Goal: Book appointment/travel/reservation

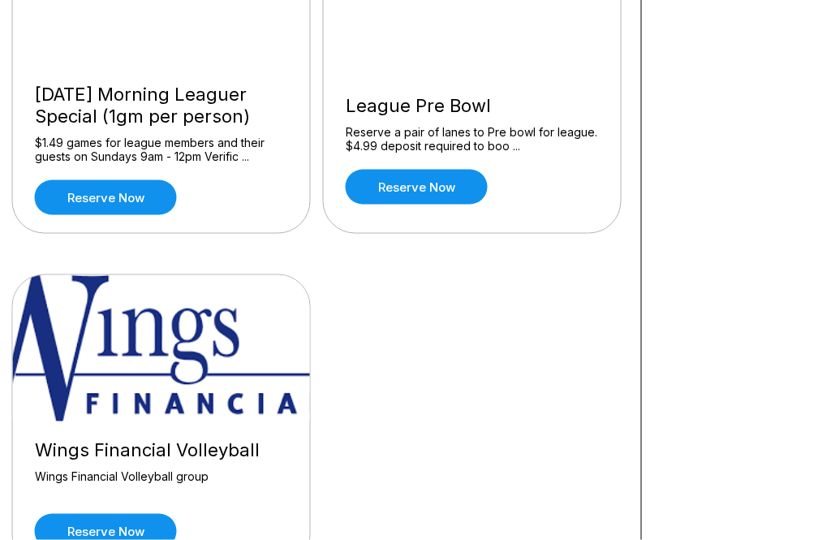
scroll to position [1701, 7]
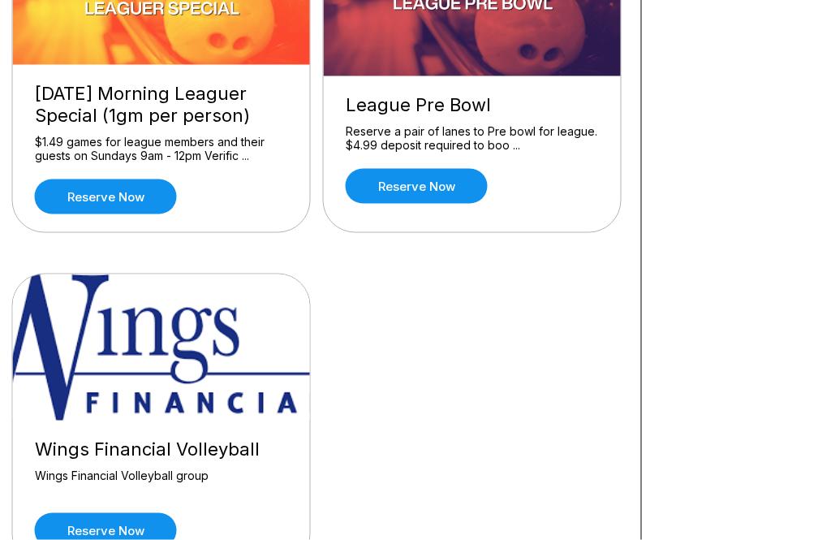
click at [80, 187] on link "Reserve now" at bounding box center [106, 196] width 142 height 35
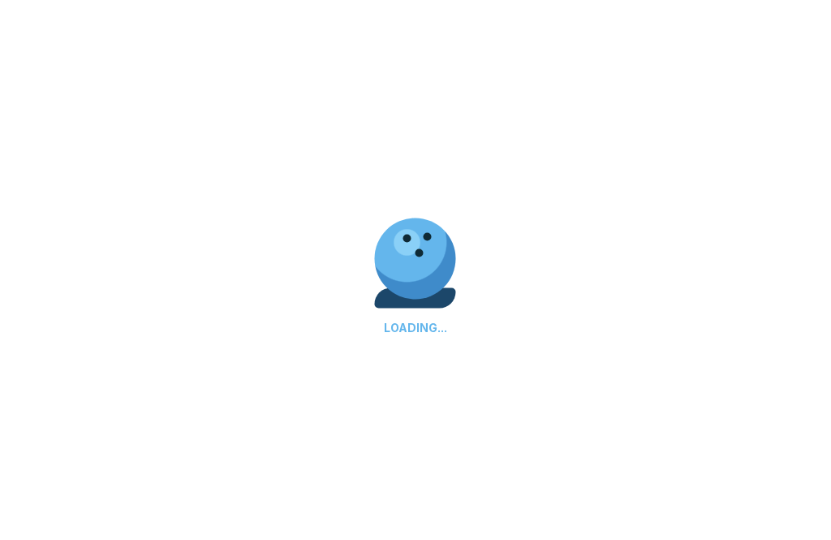
scroll to position [1702, 8]
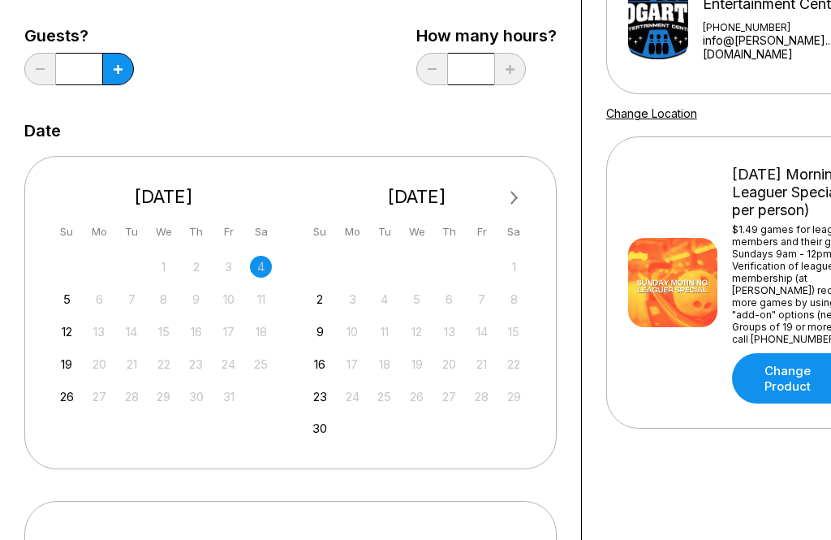
scroll to position [207, 0]
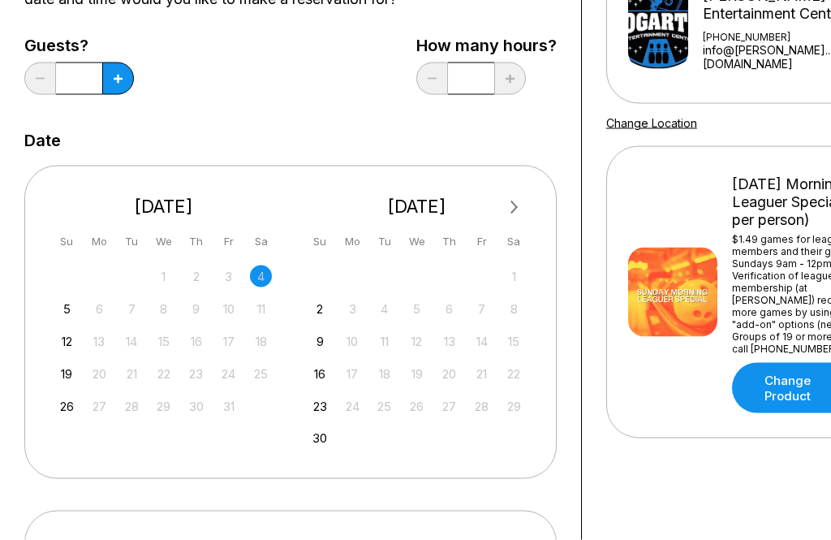
click at [114, 80] on icon at bounding box center [118, 79] width 9 height 9
type input "*"
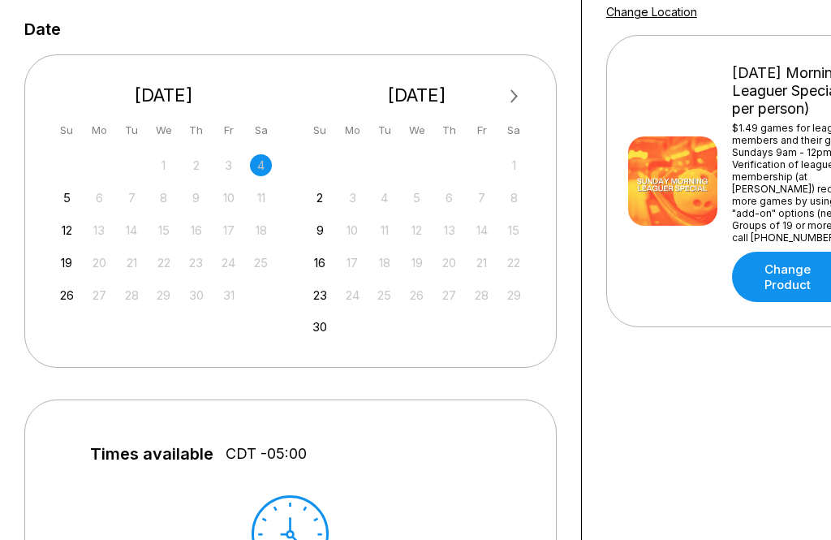
scroll to position [319, 0]
click at [64, 198] on div "5" at bounding box center [67, 197] width 22 height 22
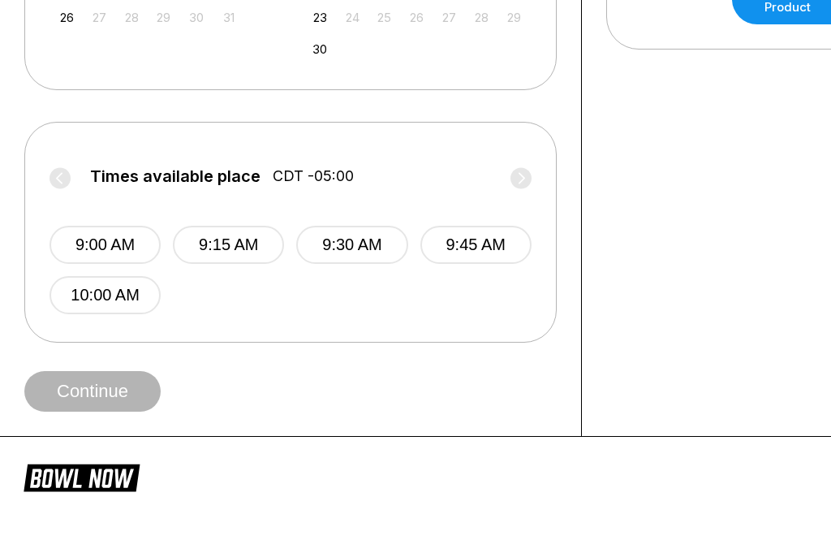
scroll to position [595, 0]
click at [100, 304] on button "10:00 AM" at bounding box center [105, 296] width 111 height 38
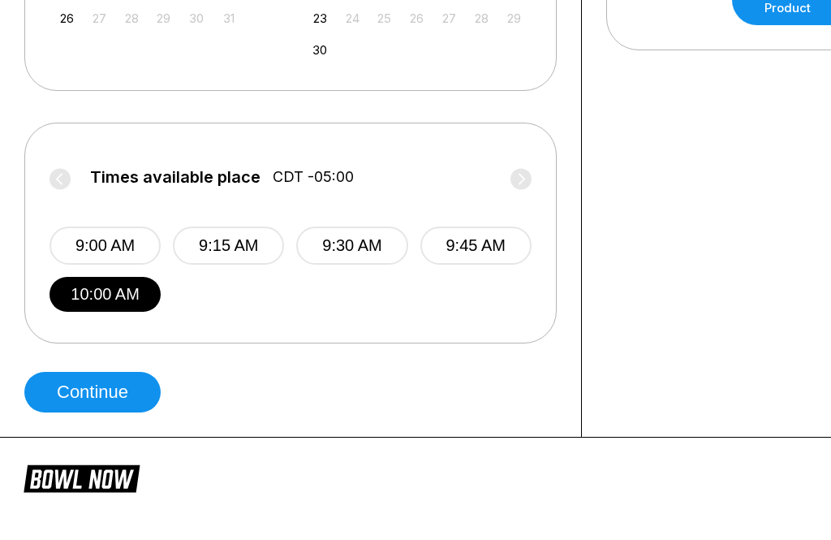
click at [57, 178] on label "Times available place CDT -05:00" at bounding box center [291, 181] width 482 height 26
click at [54, 171] on label "Times available place CDT -05:00" at bounding box center [291, 181] width 482 height 26
click at [528, 202] on div "9:00 AM 9:15 AM 9:30 AM 9:45 AM 10:00 AM" at bounding box center [291, 253] width 482 height 118
click at [526, 169] on label "Times available place CDT -05:00" at bounding box center [291, 181] width 482 height 26
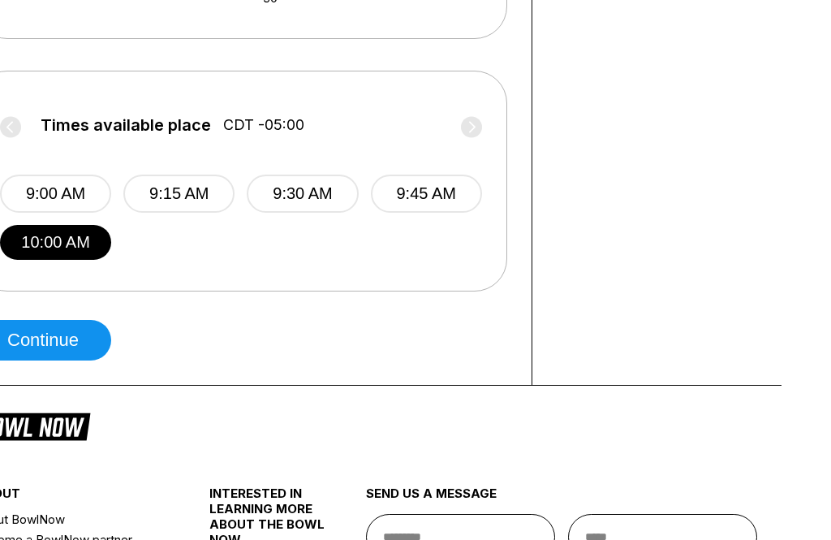
scroll to position [647, 0]
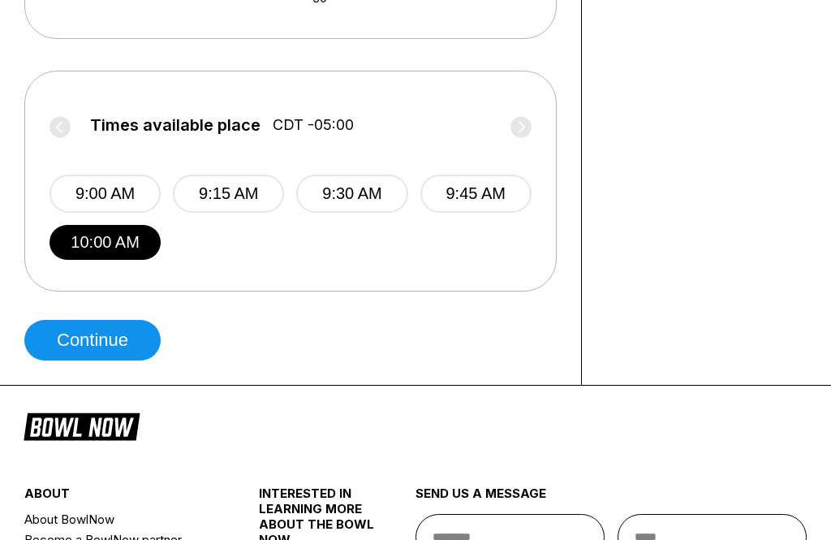
click at [82, 347] on button "Continue" at bounding box center [92, 340] width 136 height 41
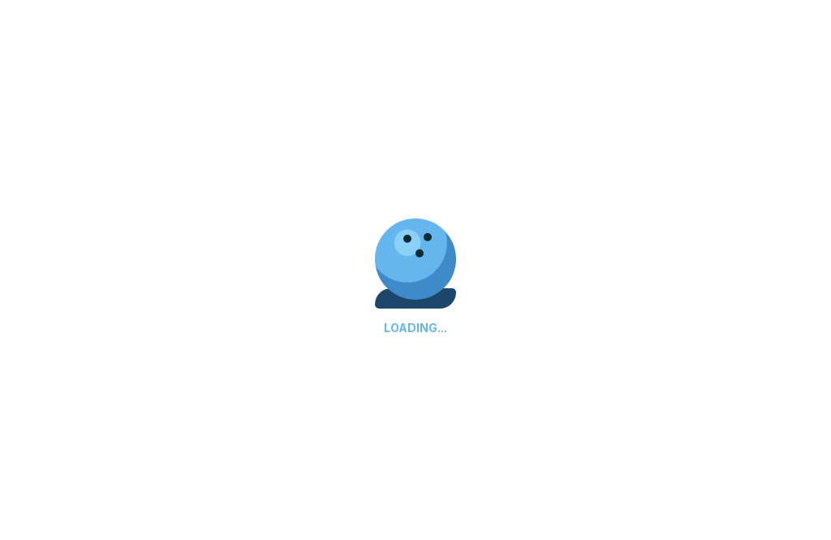
select select "**"
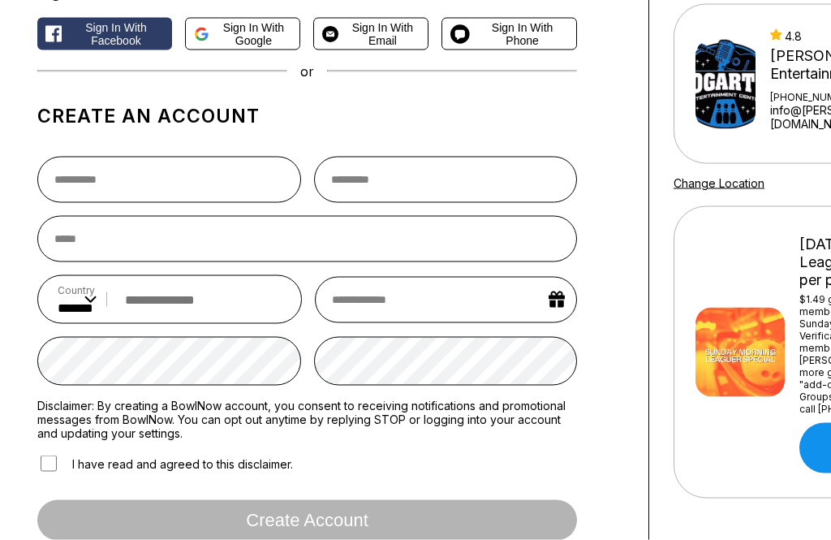
scroll to position [148, 0]
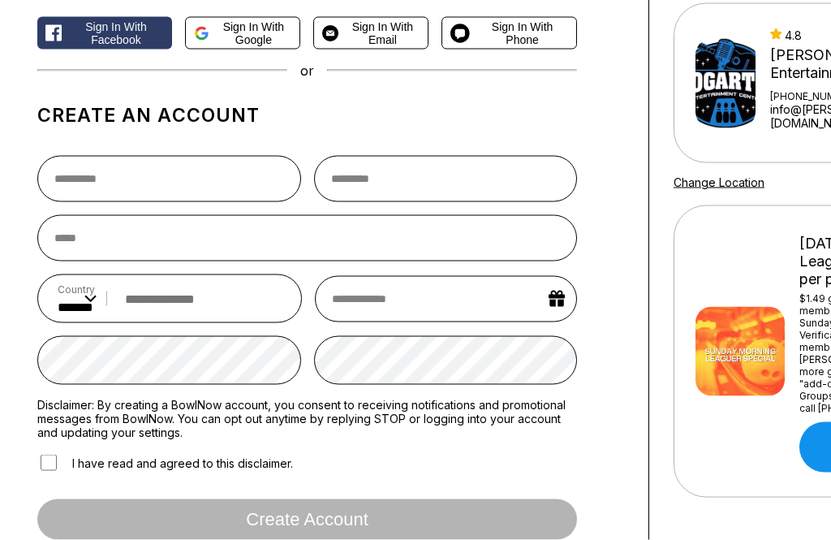
click at [398, 46] on span "Sign in with Email" at bounding box center [382, 33] width 75 height 26
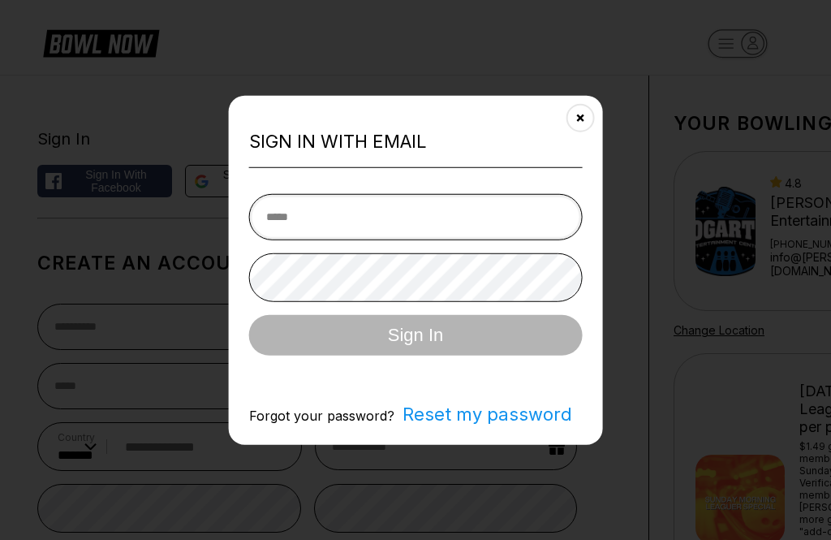
type input "**********"
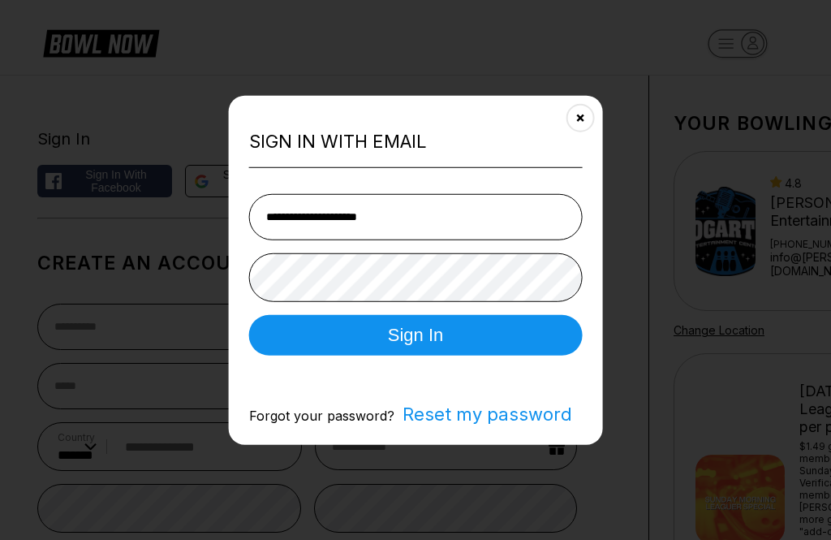
click at [415, 355] on button "Sign In" at bounding box center [416, 335] width 334 height 41
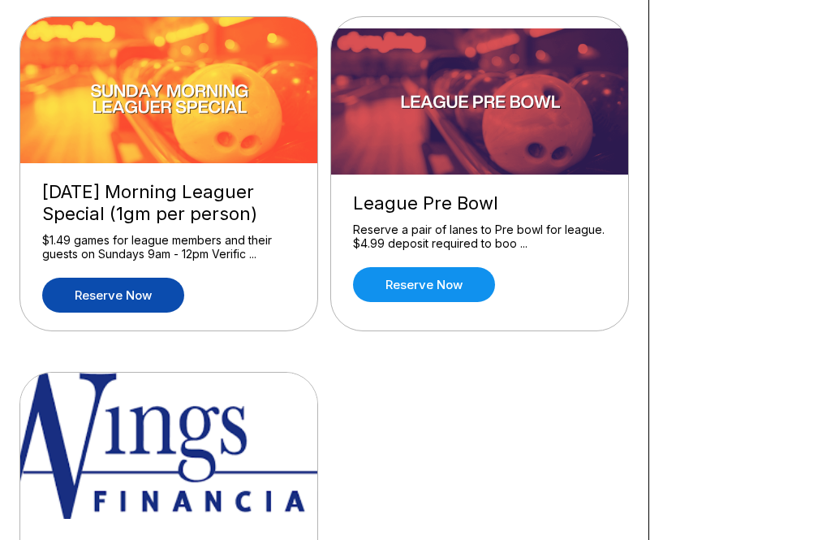
scroll to position [1596, 0]
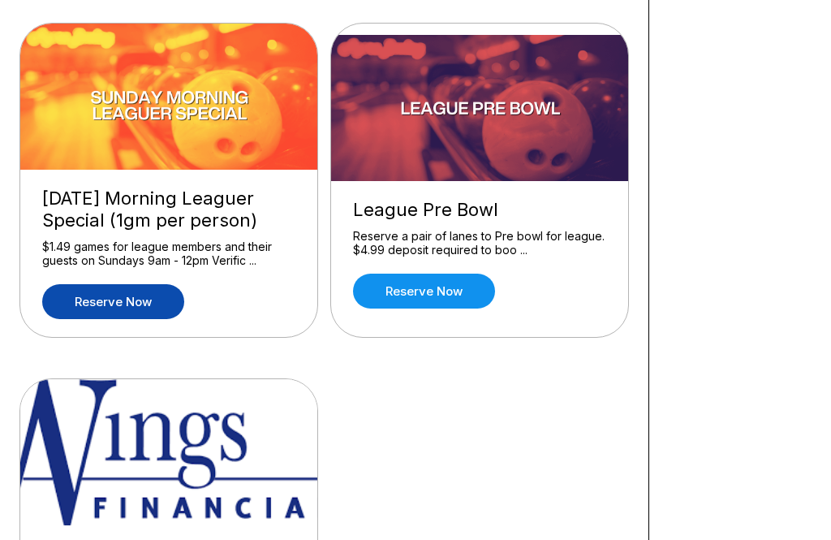
click at [93, 299] on link "Reserve now" at bounding box center [113, 301] width 142 height 35
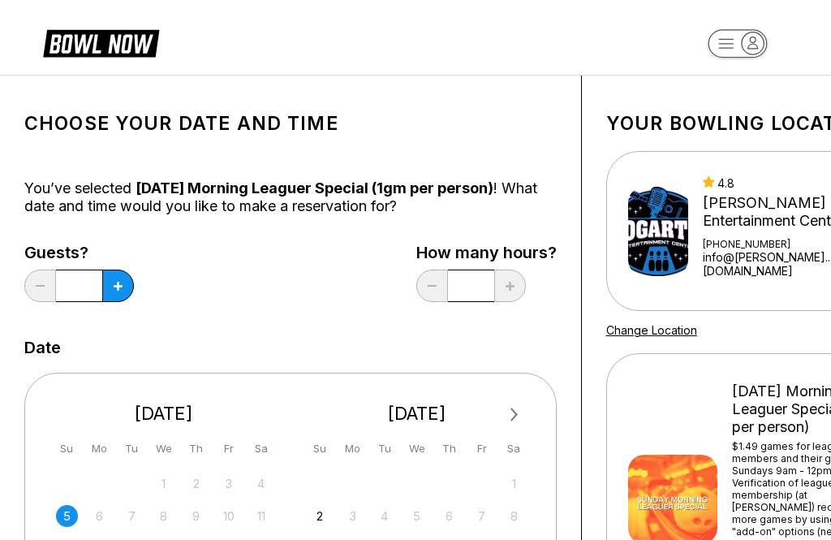
click at [106, 290] on button at bounding box center [118, 285] width 32 height 32
type input "*"
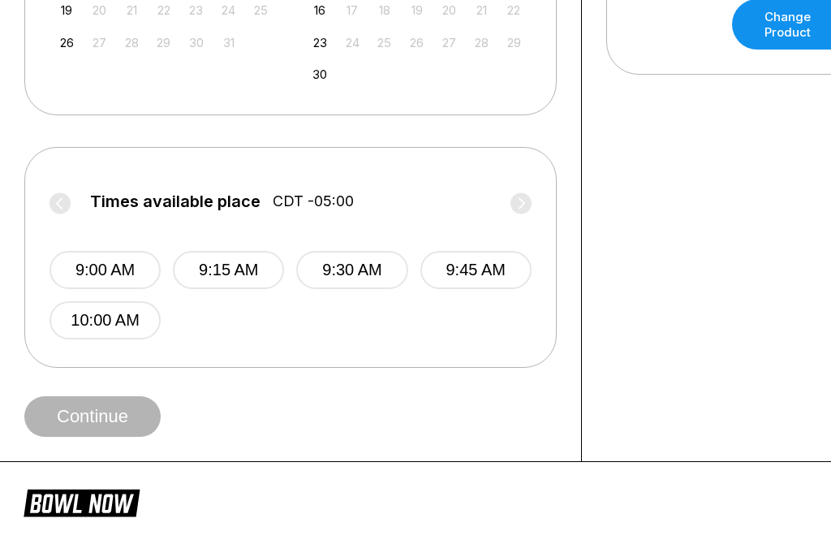
scroll to position [581, 0]
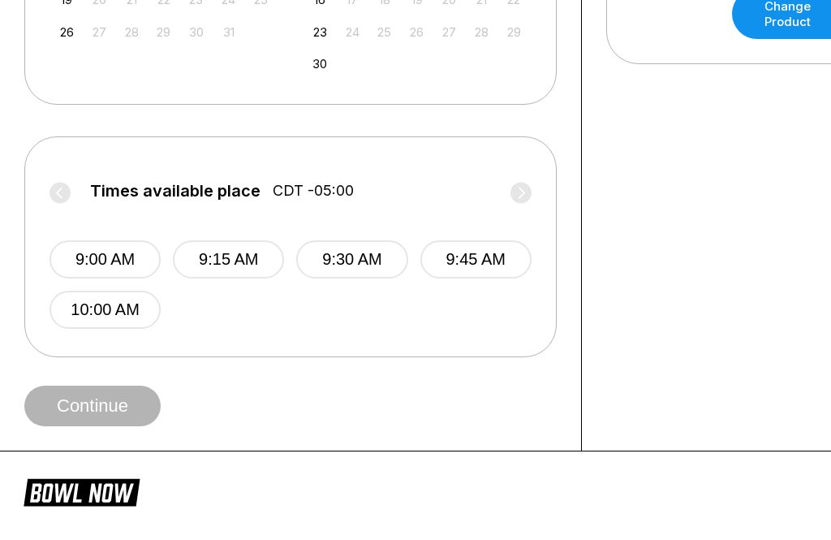
click at [94, 315] on button "10:00 AM" at bounding box center [105, 310] width 111 height 38
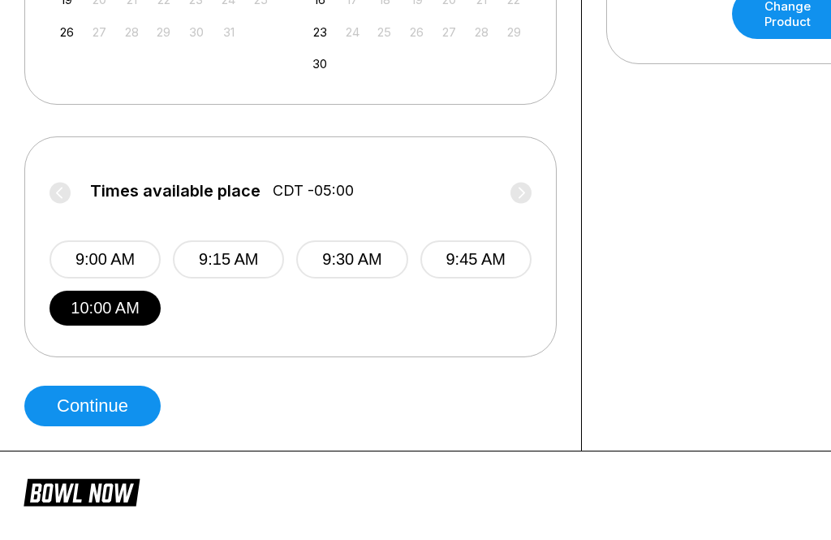
click at [88, 397] on button "Continue" at bounding box center [92, 406] width 136 height 41
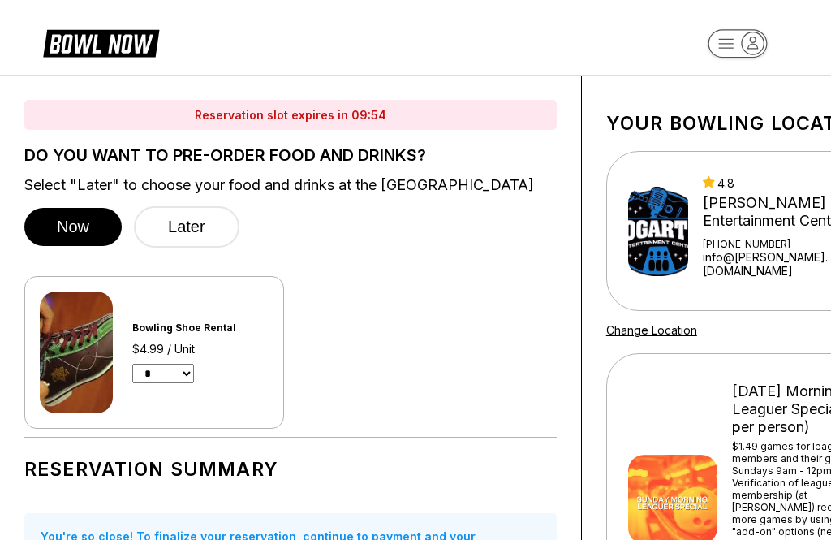
click at [188, 224] on button "Later" at bounding box center [187, 226] width 106 height 41
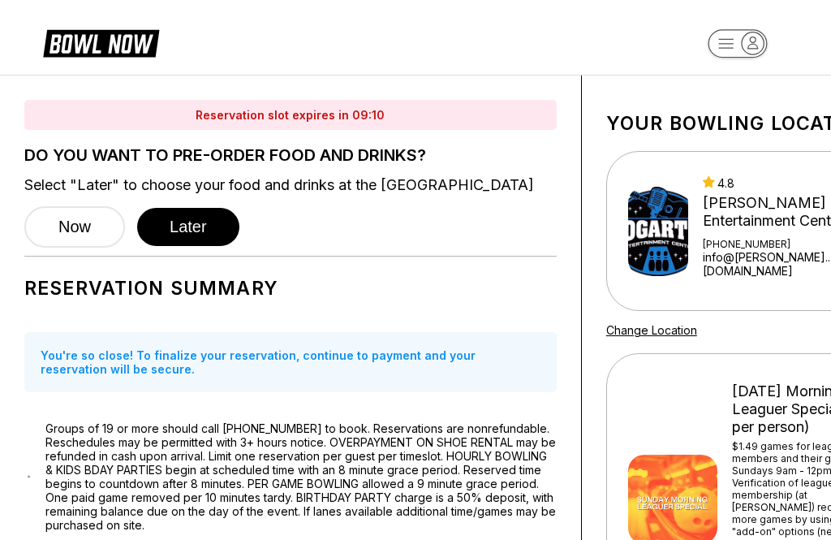
click at [30, 66] on header at bounding box center [415, 37] width 831 height 75
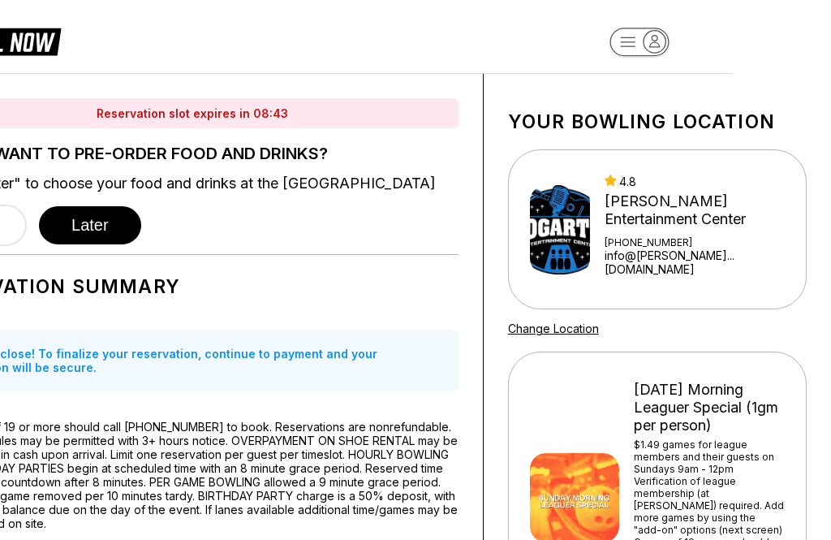
scroll to position [0, 98]
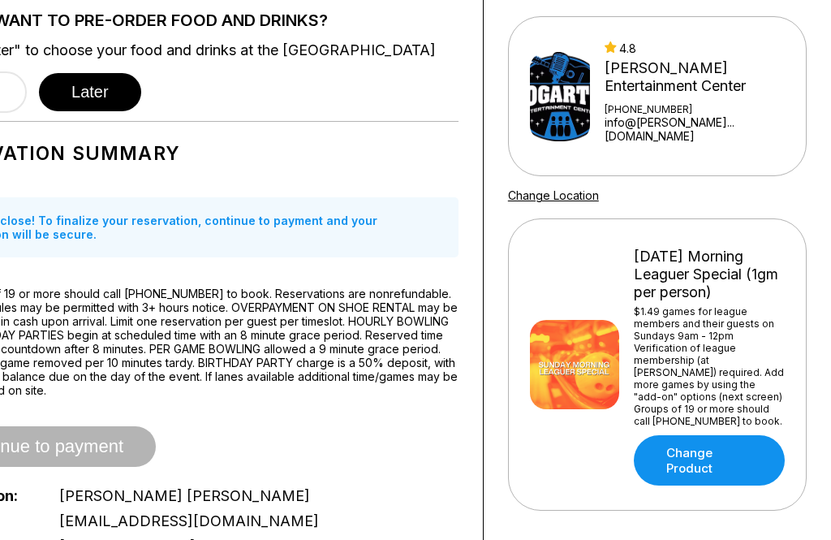
click at [722, 450] on link "Change Product" at bounding box center [709, 460] width 151 height 50
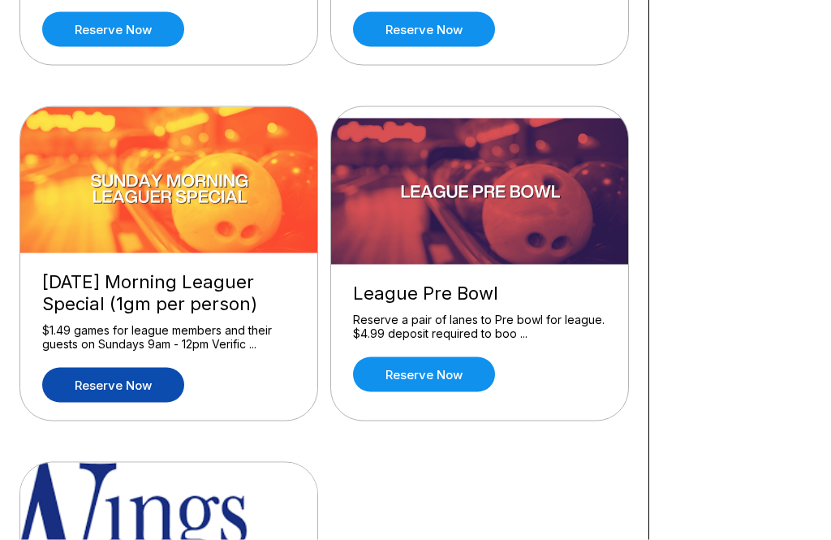
scroll to position [1516, 0]
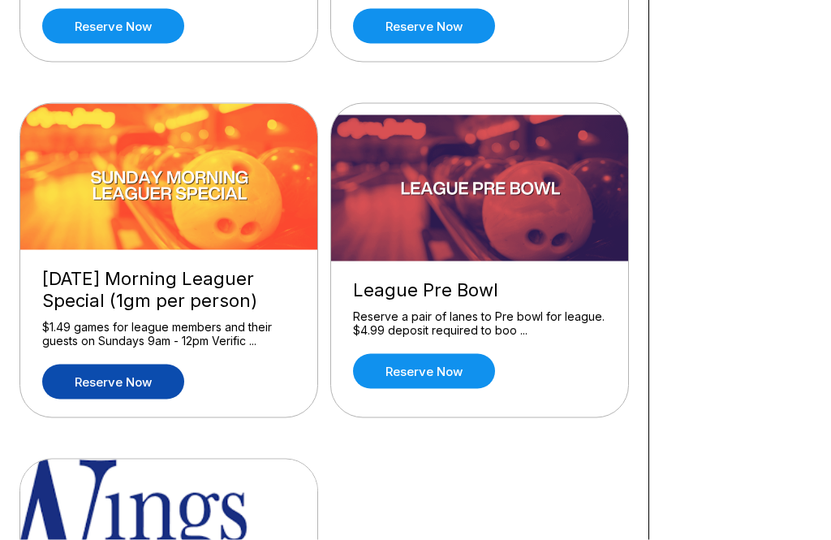
click at [112, 370] on link "Reserve now" at bounding box center [113, 381] width 142 height 35
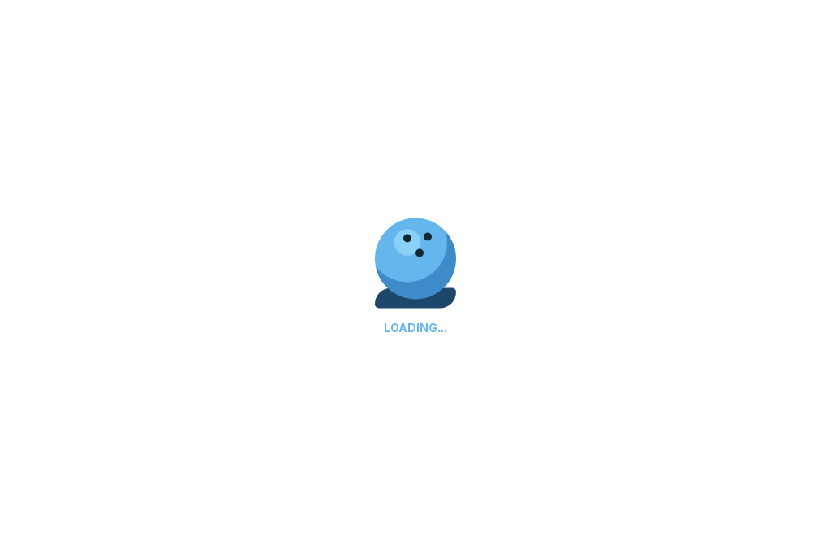
scroll to position [1517, 0]
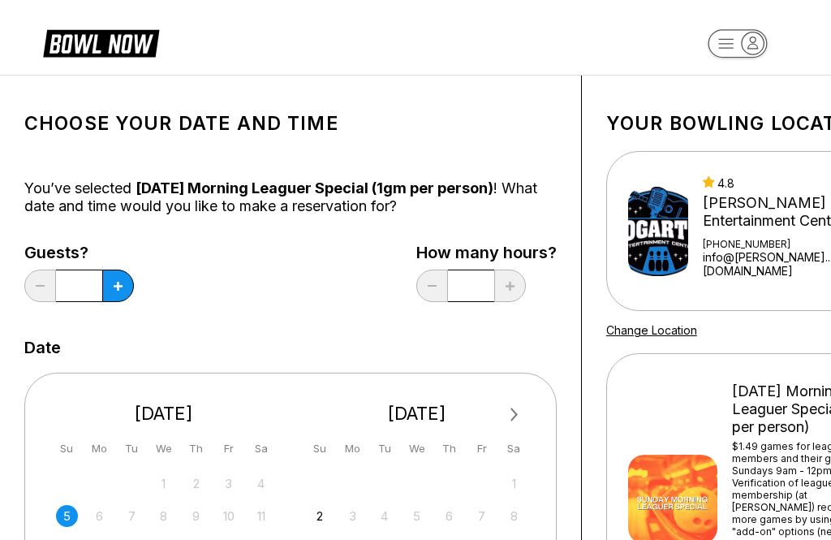
click at [97, 290] on input "*" at bounding box center [79, 285] width 46 height 32
click at [107, 299] on button at bounding box center [118, 285] width 32 height 32
type input "*"
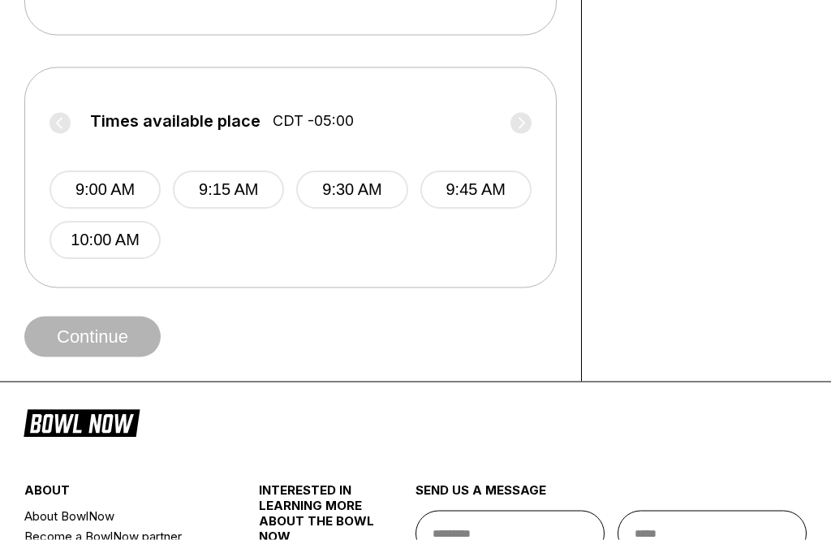
click at [95, 256] on button "10:00 AM" at bounding box center [105, 241] width 111 height 38
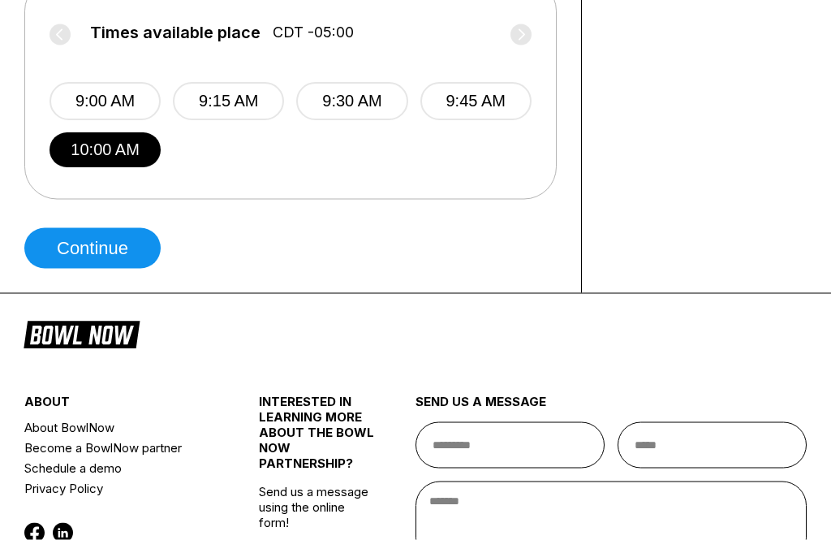
click at [75, 254] on button "Continue" at bounding box center [92, 248] width 136 height 41
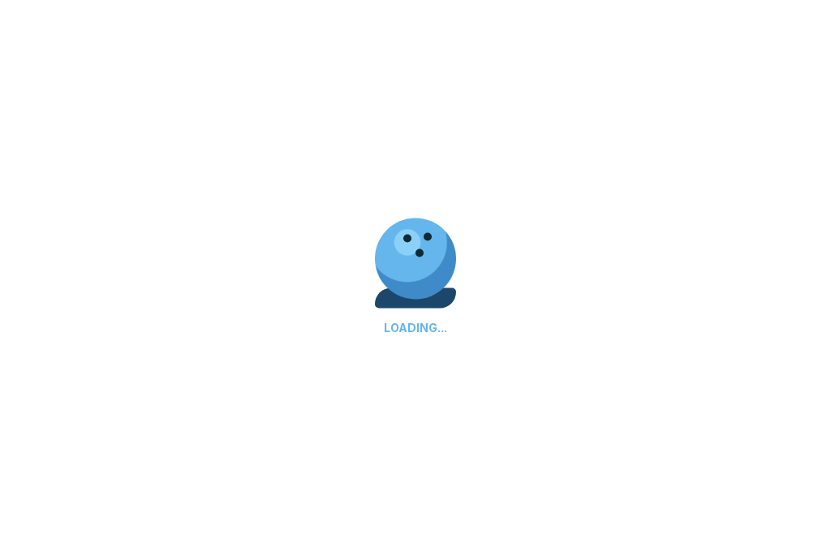
scroll to position [739, 0]
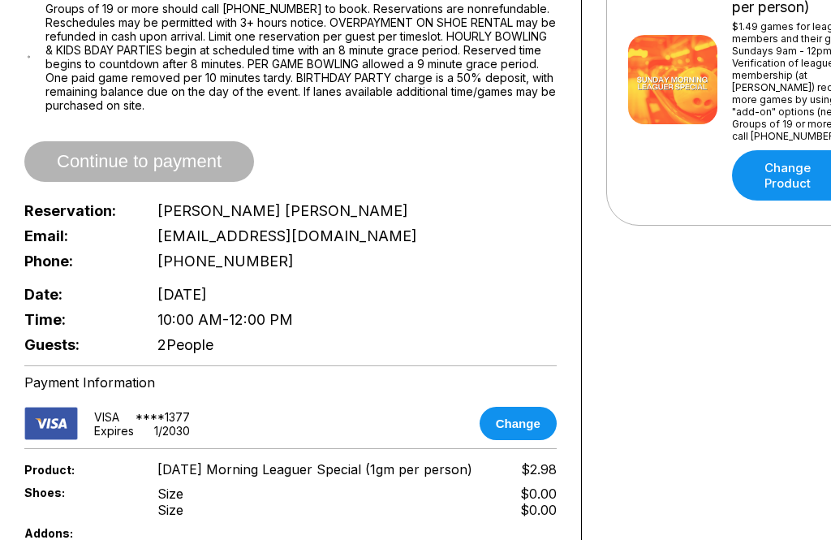
click at [75, 170] on span "Continue to payment" at bounding box center [139, 162] width 230 height 16
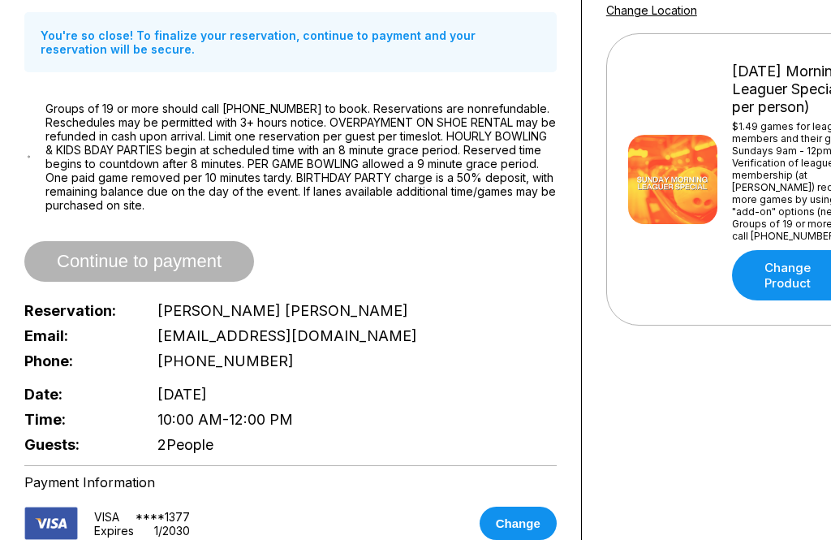
scroll to position [319, 0]
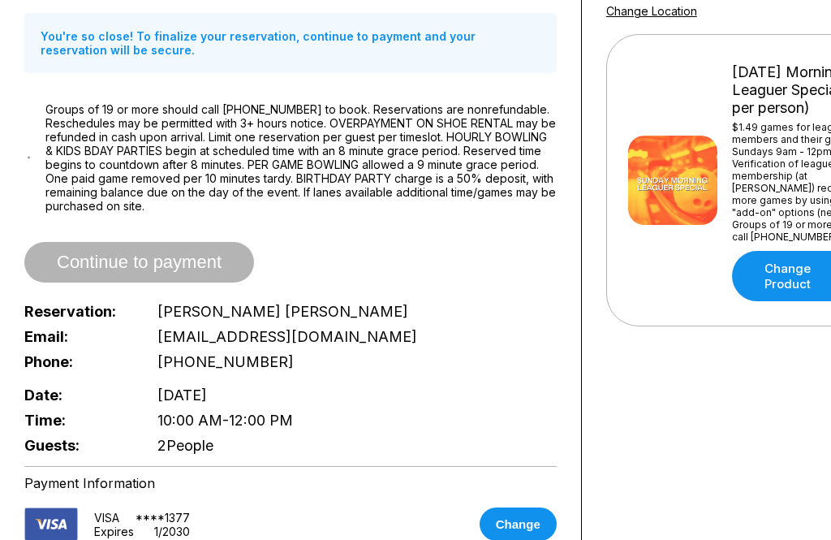
click at [19, 164] on div "Reservation slot expires in 08:02 DO YOU WANT TO PRE-ORDER FOOD AND DRINKS? Sel…" at bounding box center [291, 345] width 582 height 1177
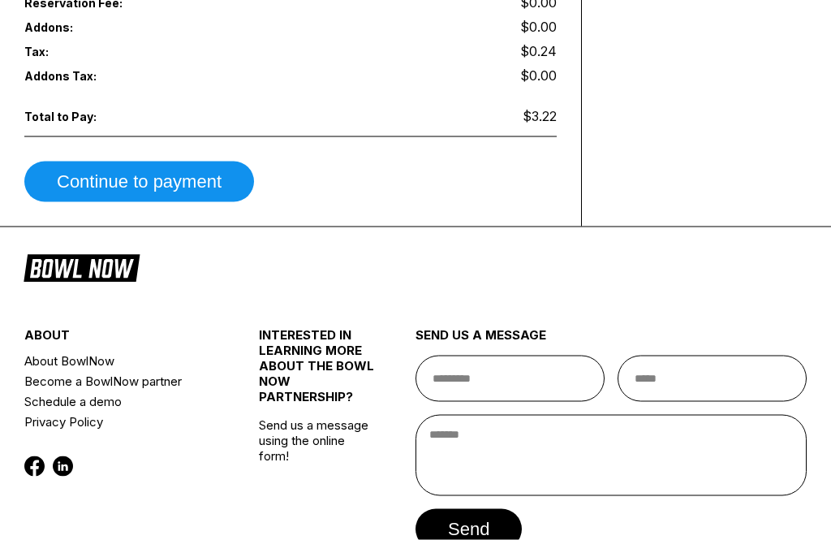
scroll to position [1027, 0]
click at [89, 201] on button "Continue to payment" at bounding box center [139, 181] width 230 height 41
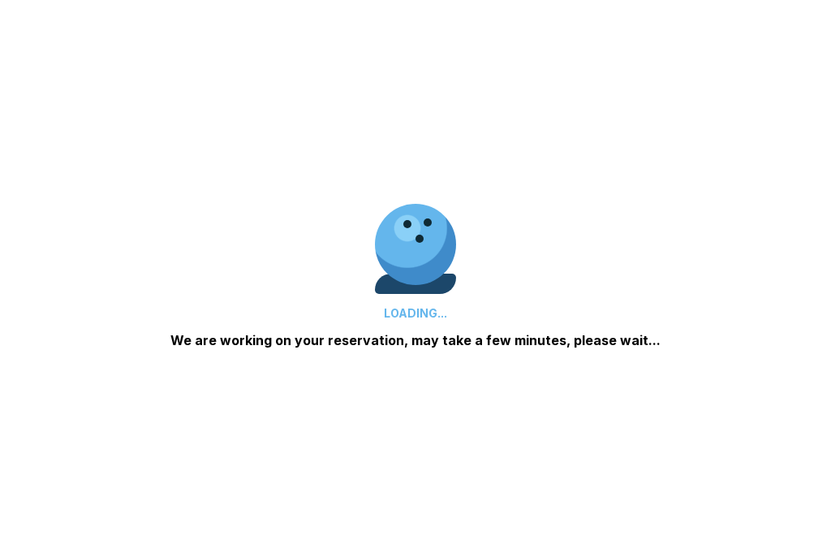
scroll to position [478, 0]
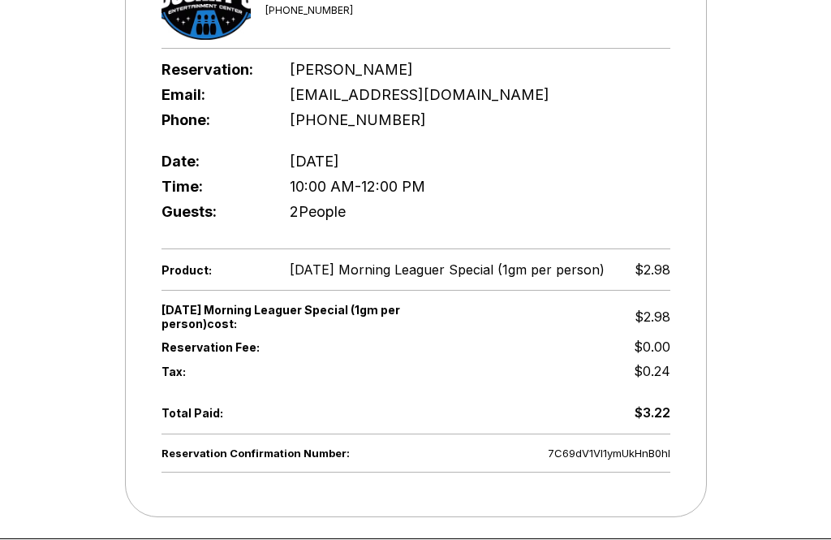
scroll to position [346, 0]
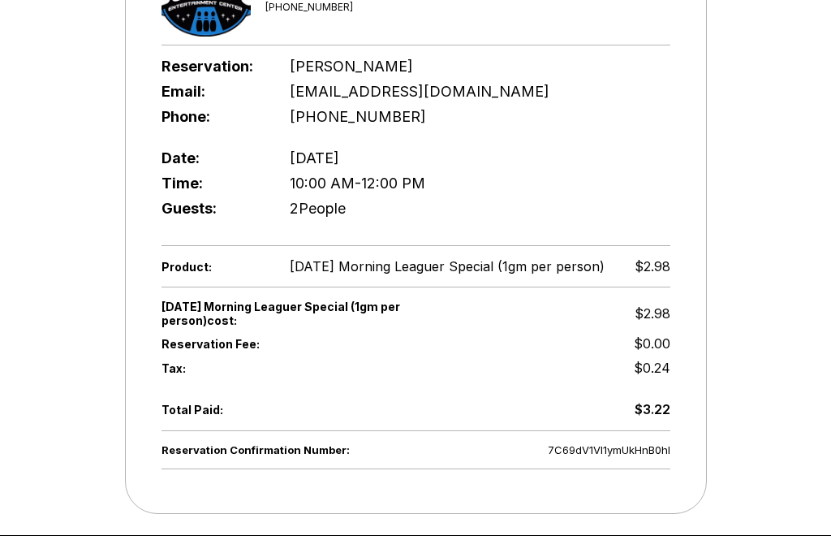
click at [588, 274] on span "[DATE] Morning Leaguer Special (1gm per person)" at bounding box center [447, 266] width 315 height 16
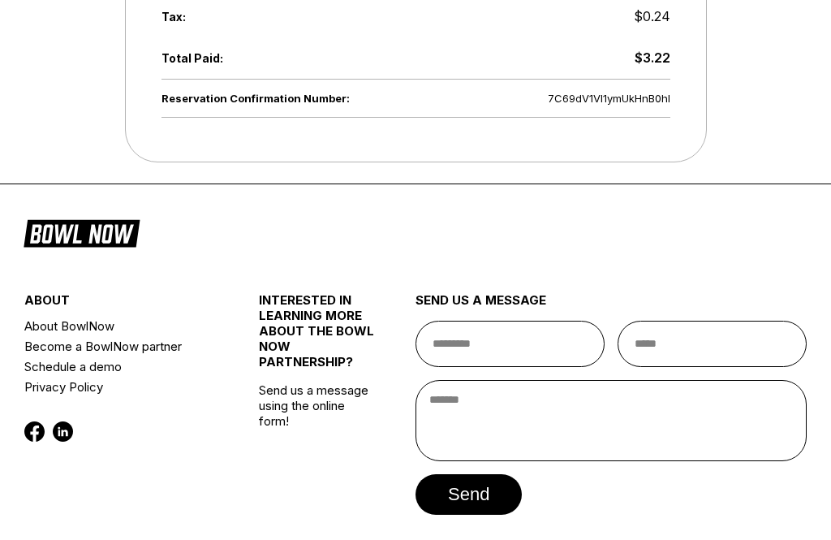
scroll to position [721, 0]
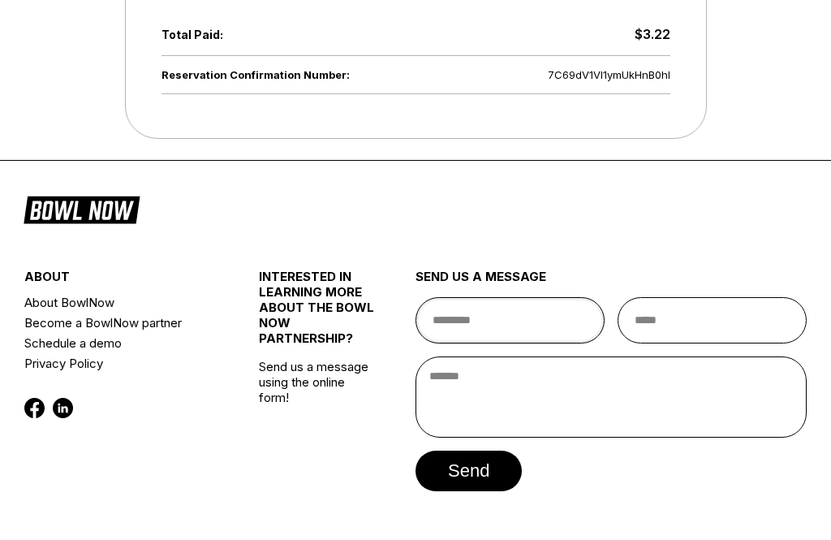
click at [538, 332] on input "text" at bounding box center [510, 320] width 189 height 46
type input "**********"
click at [704, 339] on input "email" at bounding box center [712, 320] width 189 height 46
type input "**********"
click at [565, 398] on textarea at bounding box center [611, 396] width 391 height 81
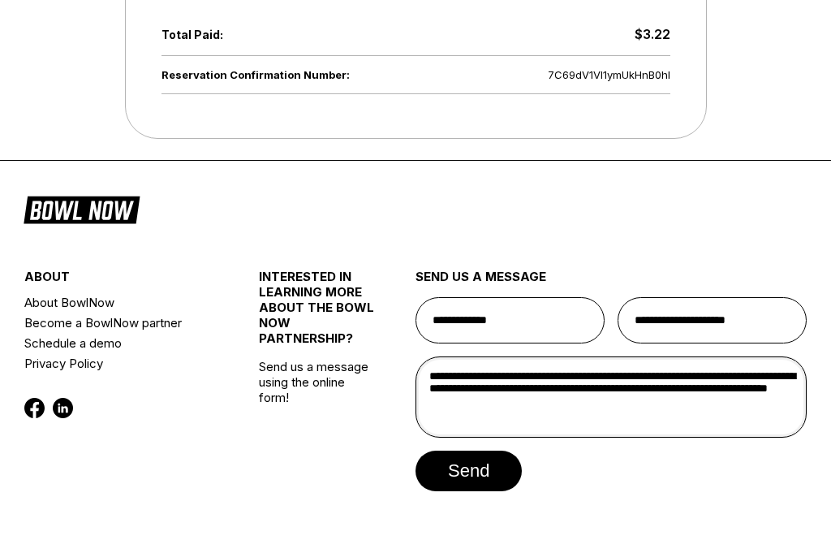
click at [625, 423] on textarea "**********" at bounding box center [611, 396] width 391 height 81
click at [740, 432] on textarea "**********" at bounding box center [611, 396] width 391 height 81
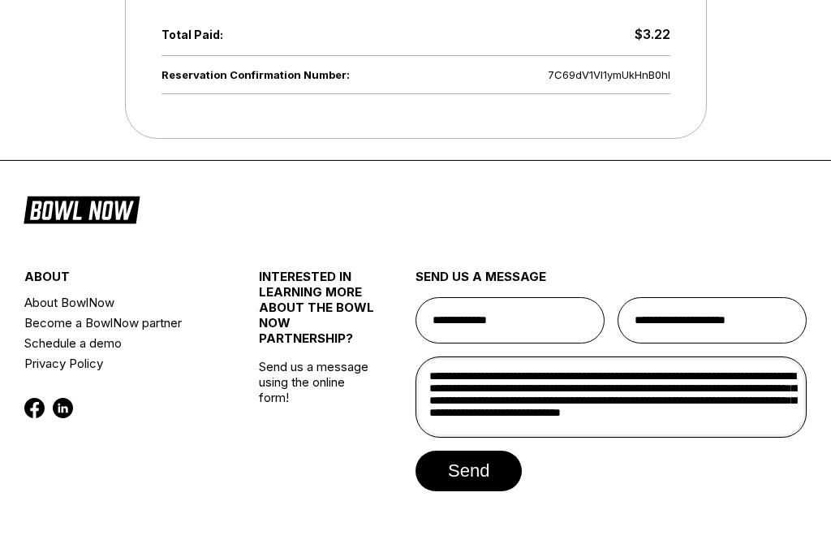
scroll to position [21, 0]
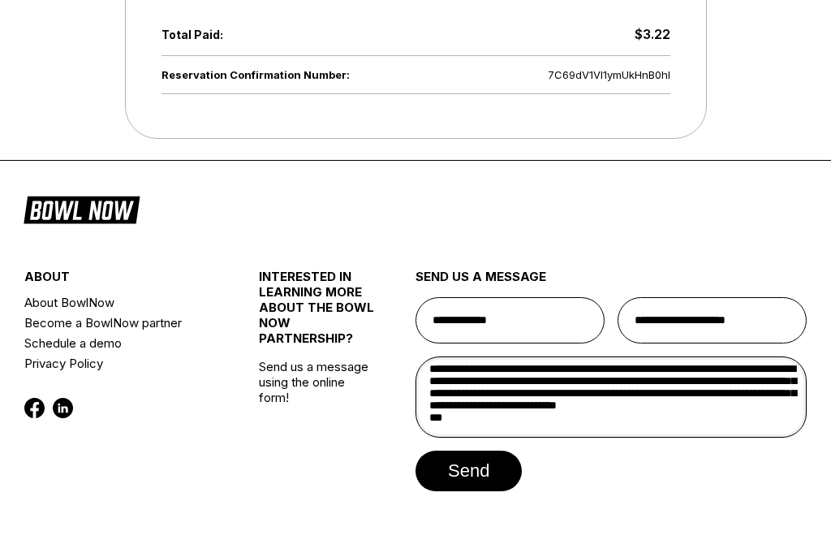
click at [669, 437] on textarea "**********" at bounding box center [611, 396] width 391 height 81
click at [668, 437] on textarea "**********" at bounding box center [611, 396] width 391 height 81
click at [674, 431] on textarea "**********" at bounding box center [611, 396] width 391 height 81
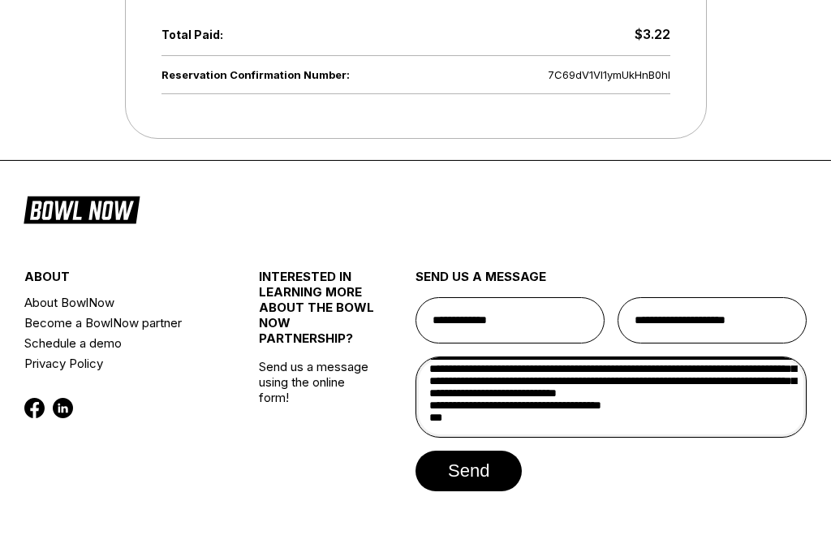
click at [565, 437] on textarea "**********" at bounding box center [611, 396] width 391 height 81
click at [740, 437] on textarea "**********" at bounding box center [611, 396] width 391 height 81
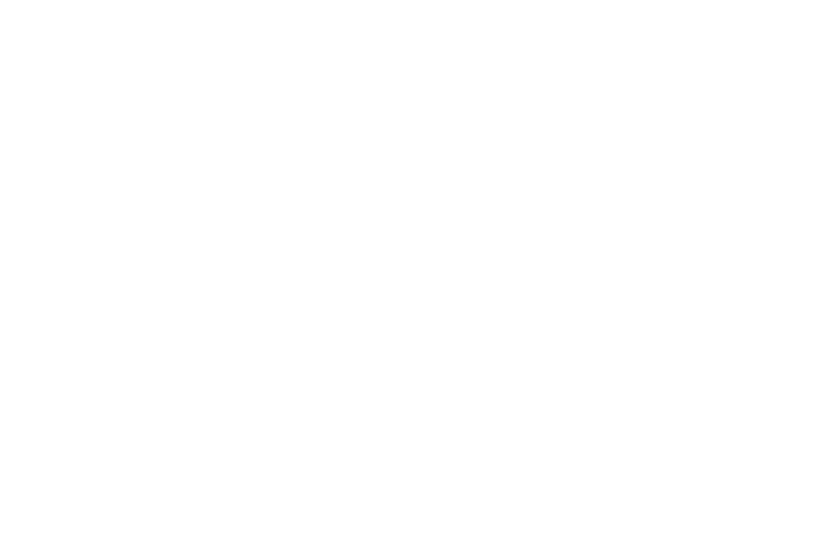
scroll to position [765, 0]
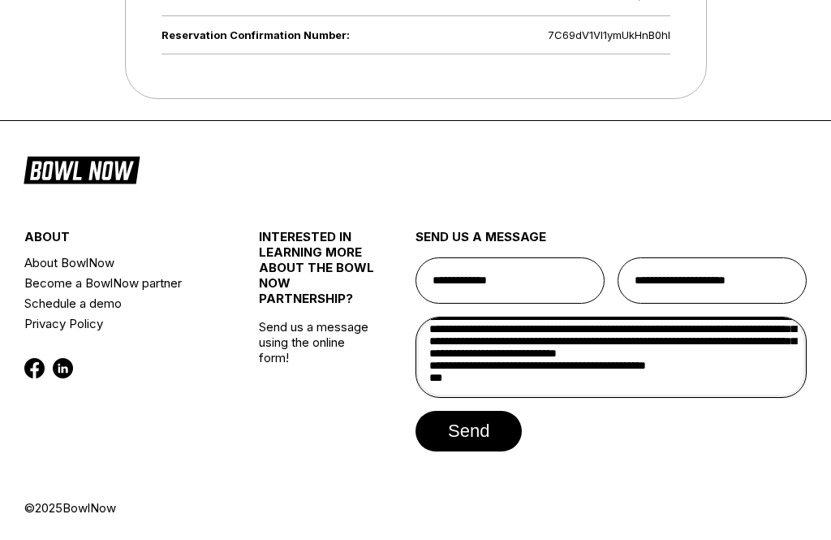
type textarea "**********"
click at [485, 434] on button "send" at bounding box center [469, 431] width 106 height 41
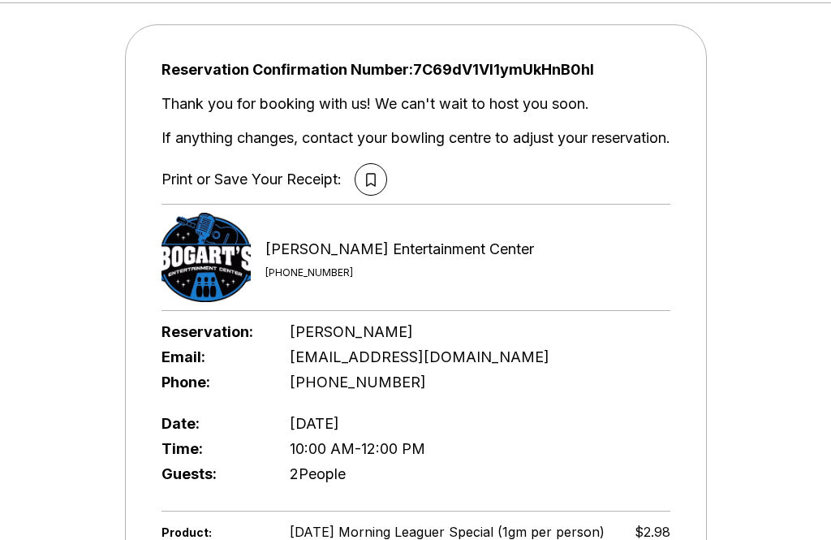
scroll to position [0, 0]
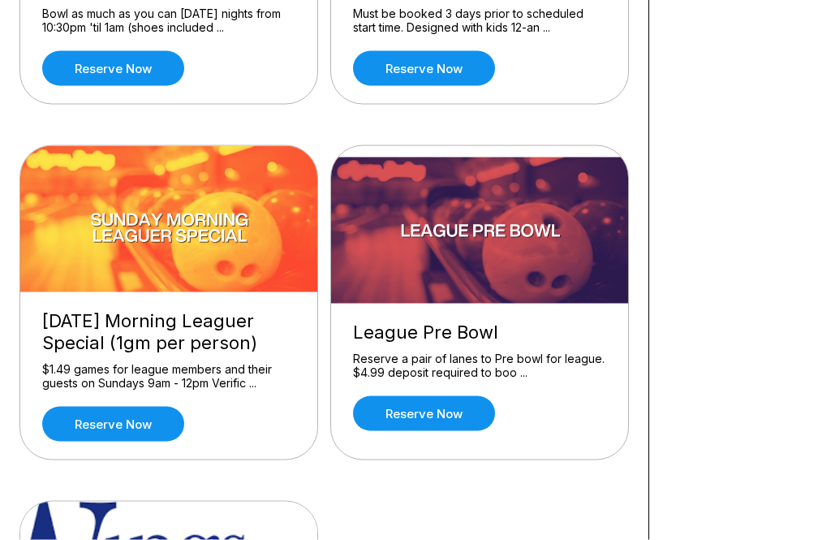
scroll to position [1513, 0]
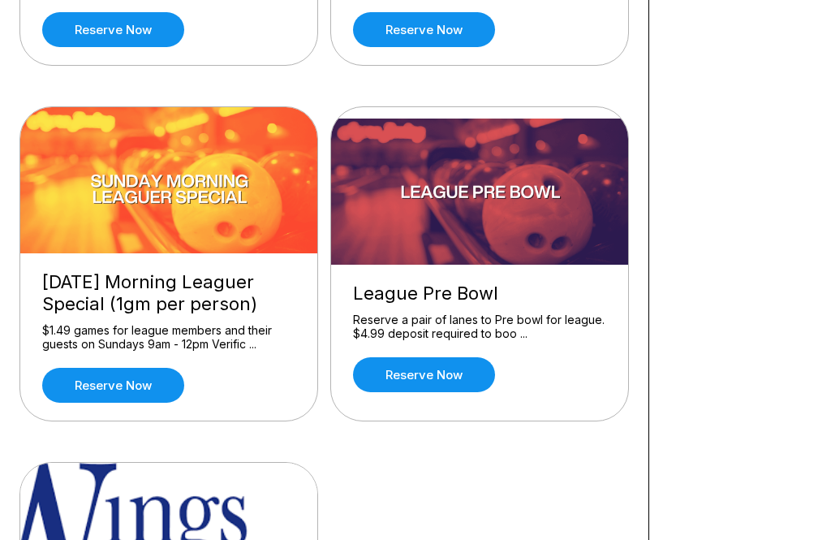
click at [93, 383] on link "Reserve now" at bounding box center [113, 385] width 142 height 35
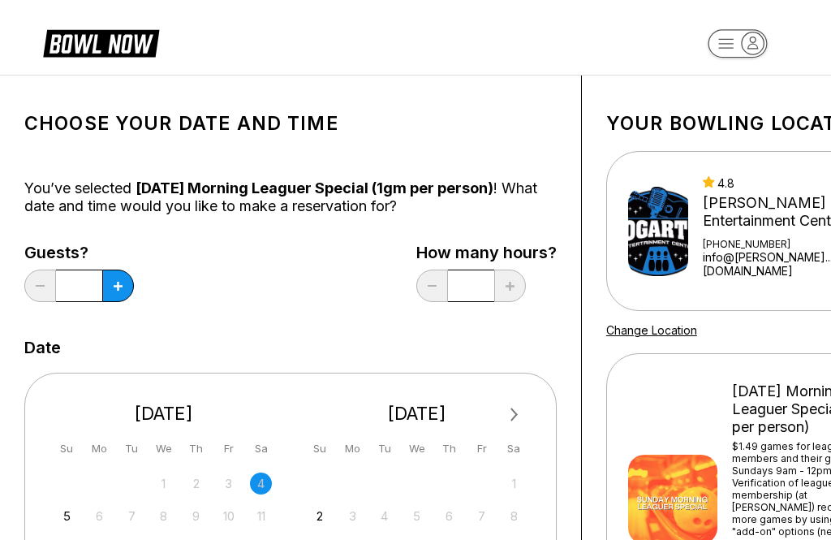
click at [109, 294] on button at bounding box center [118, 285] width 32 height 32
type input "*"
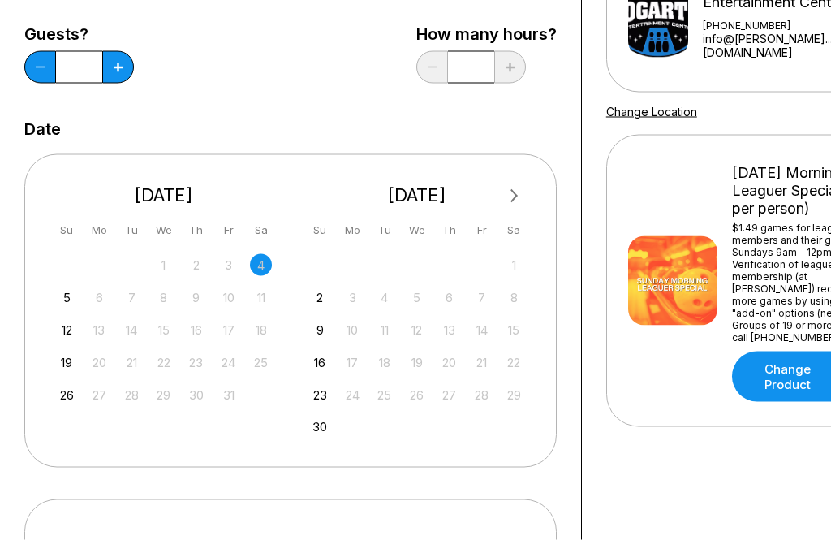
scroll to position [286, 0]
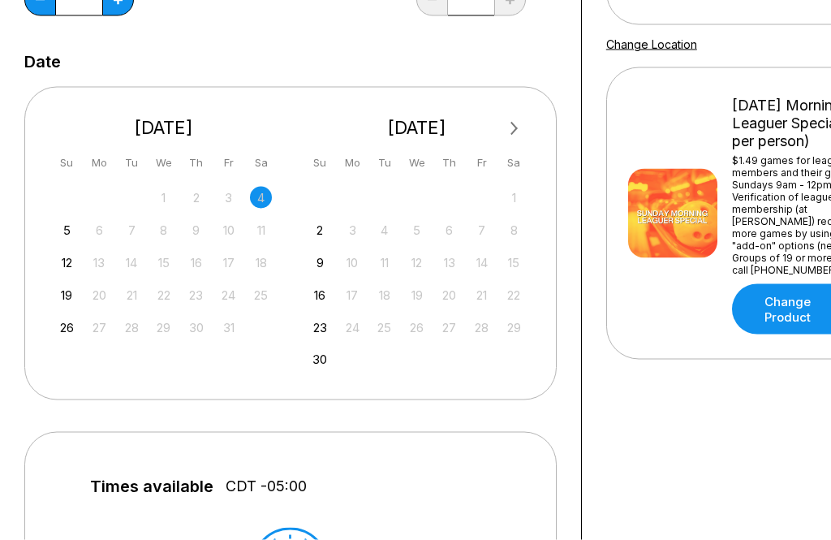
click at [58, 228] on div "5" at bounding box center [67, 230] width 22 height 22
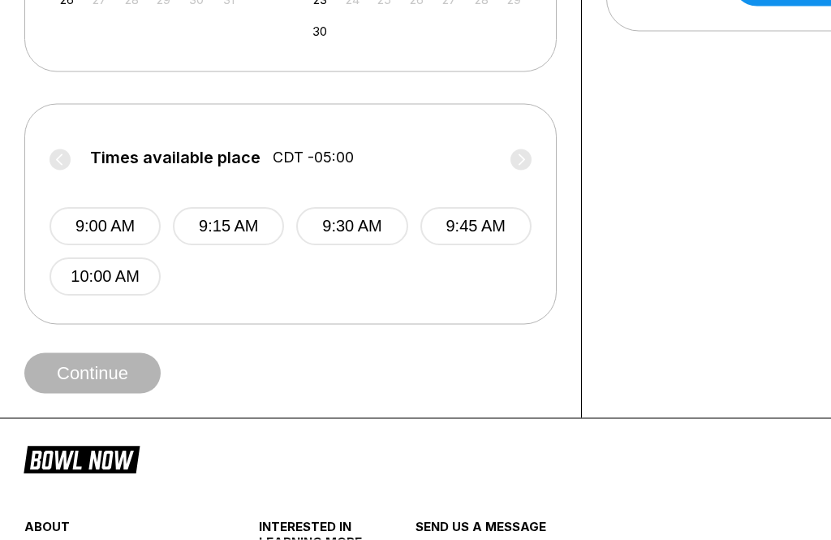
scroll to position [614, 0]
click at [84, 289] on button "10:00 AM" at bounding box center [105, 276] width 111 height 38
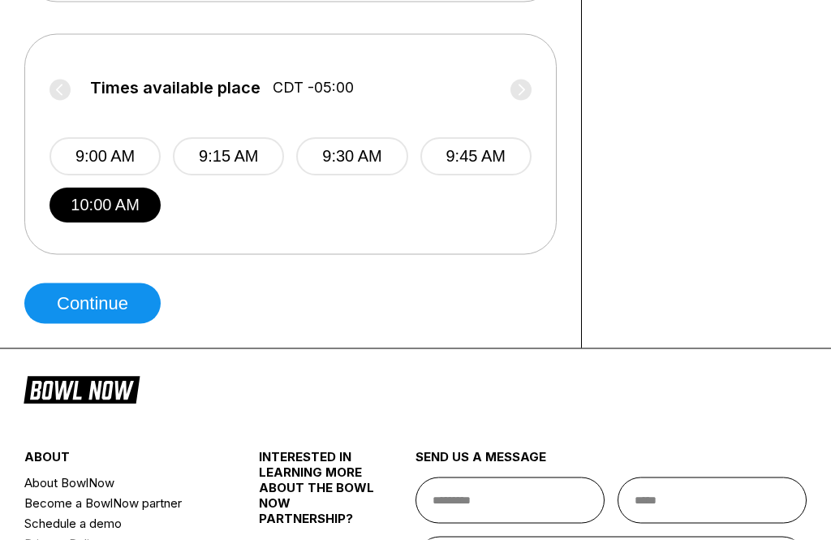
click at [74, 309] on button "Continue" at bounding box center [92, 303] width 136 height 41
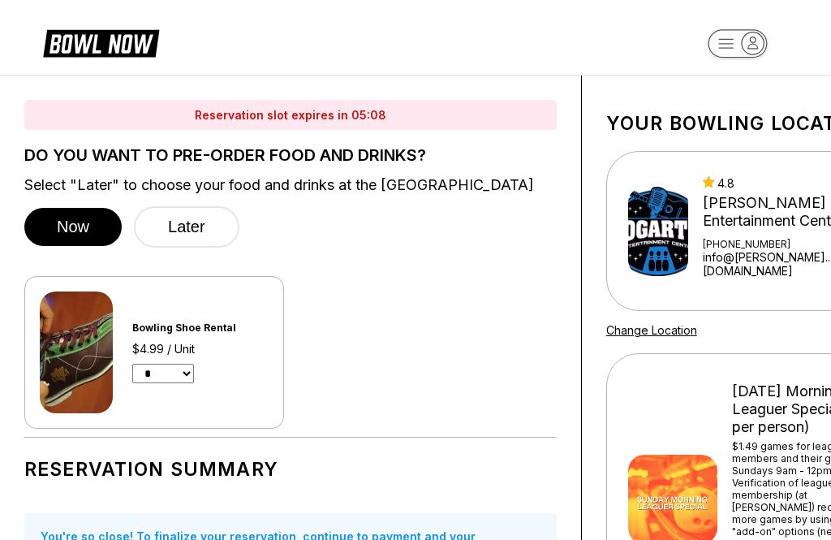
click at [198, 232] on button "Later" at bounding box center [187, 226] width 106 height 41
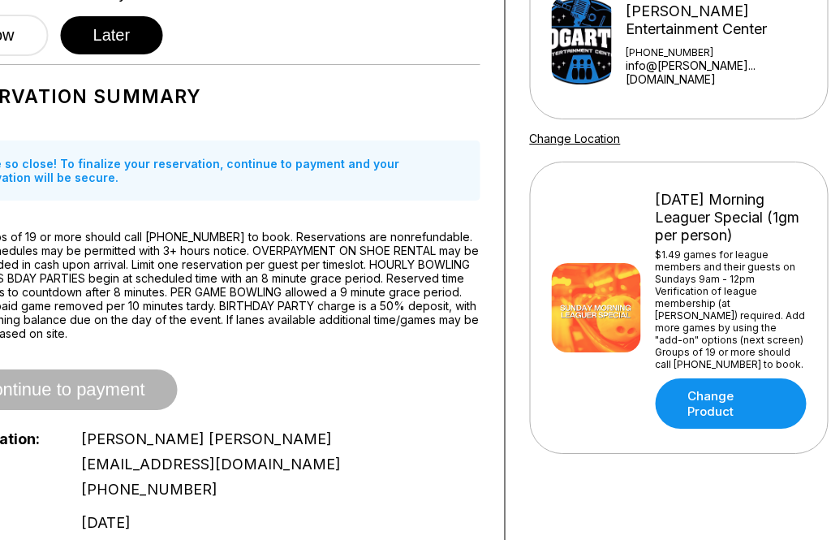
scroll to position [192, 0]
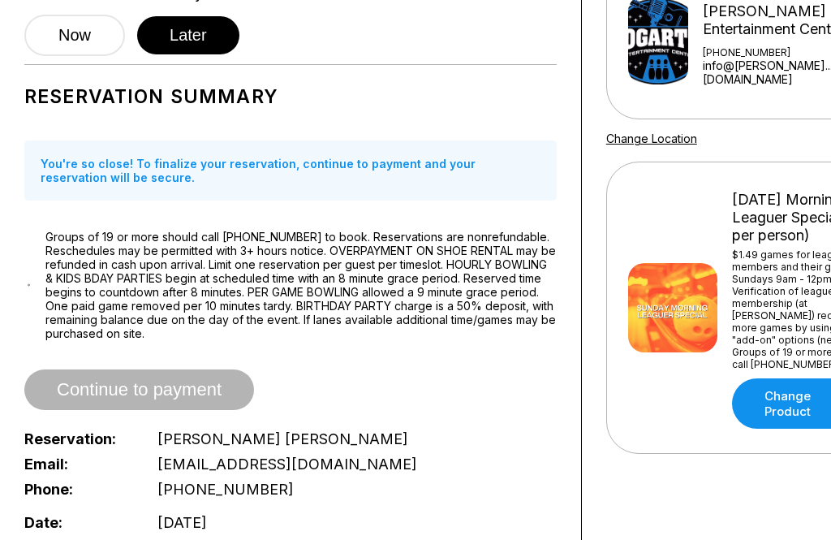
click at [6, 381] on div "Reservation slot expires in 04:44 DO YOU WANT TO PRE-ORDER FOOD AND DRINKS? Sel…" at bounding box center [291, 472] width 582 height 1177
click at [22, 295] on div "Reservation slot expires in 04:42 DO YOU WANT TO PRE-ORDER FOOD AND DRINKS? Sel…" at bounding box center [291, 472] width 582 height 1177
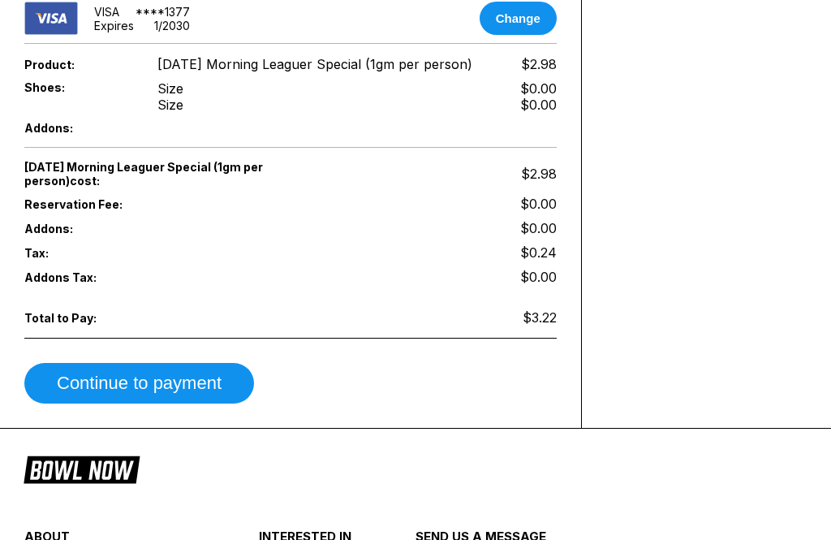
scroll to position [824, 0]
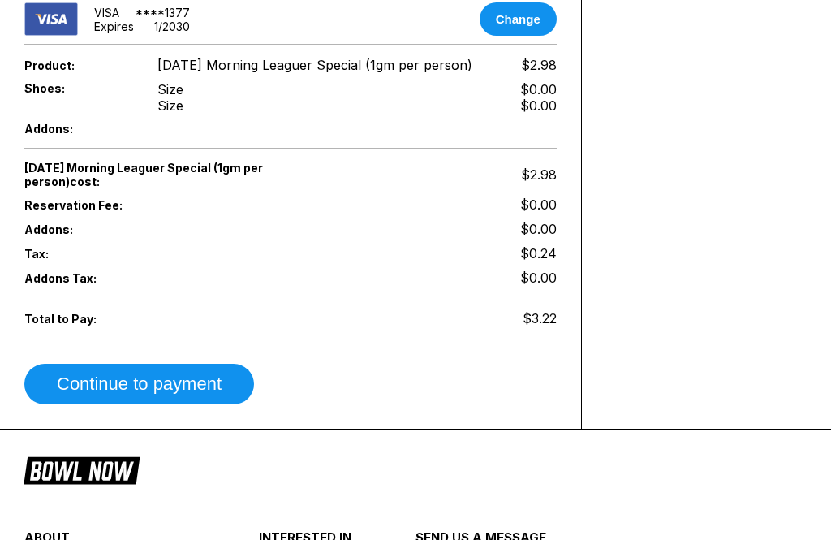
click at [41, 236] on span "Addons:" at bounding box center [77, 229] width 106 height 14
click at [67, 236] on span "Addons:" at bounding box center [77, 229] width 106 height 14
click at [38, 236] on span "Addons:" at bounding box center [77, 229] width 106 height 14
click at [549, 241] on div "Addons: $0.00" at bounding box center [290, 229] width 532 height 24
click at [50, 236] on span "Addons:" at bounding box center [77, 229] width 106 height 14
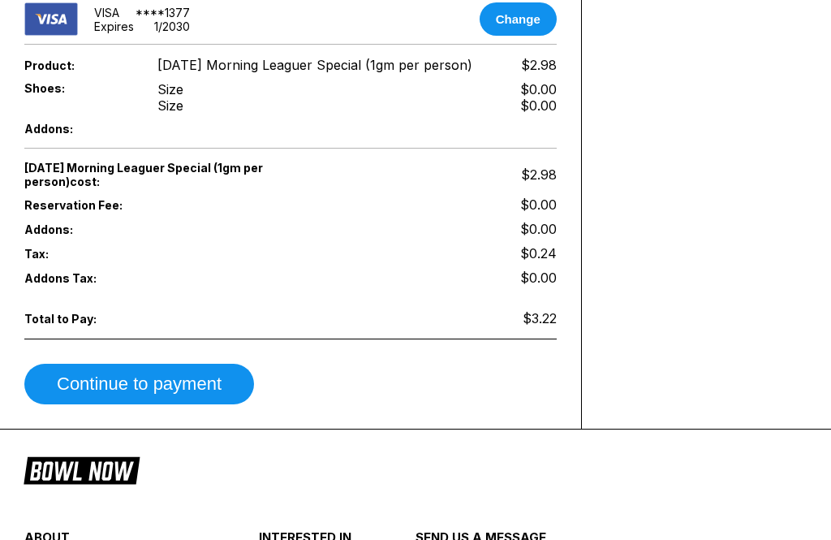
click at [45, 236] on span "Addons:" at bounding box center [77, 229] width 106 height 14
click at [38, 236] on span "Addons:" at bounding box center [77, 229] width 106 height 14
click at [41, 136] on span "Addons:" at bounding box center [77, 129] width 106 height 14
click at [45, 136] on span "Addons:" at bounding box center [77, 129] width 106 height 14
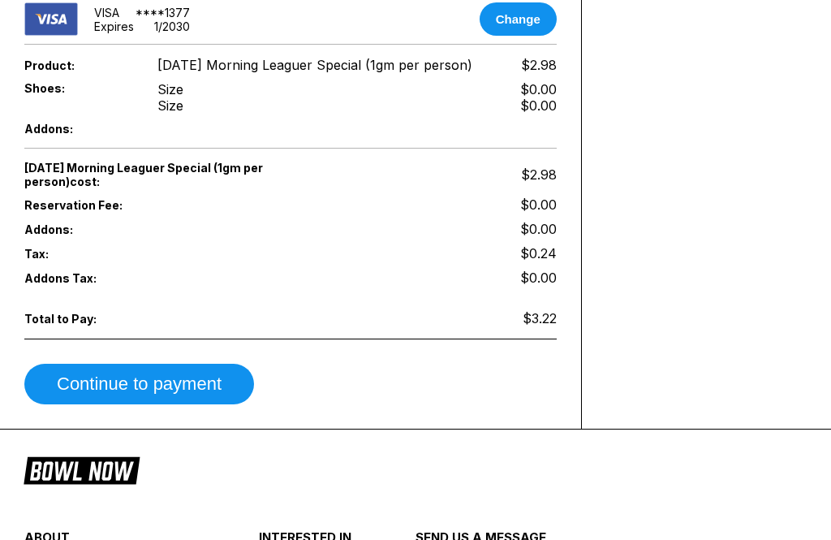
click at [43, 136] on span "Addons:" at bounding box center [77, 129] width 106 height 14
click at [46, 118] on div "Shoes: Size Size $0.00 $0.00" at bounding box center [290, 97] width 532 height 41
click at [50, 188] on span "Sunday Morning Leaguer Special (1gm per person) cost:" at bounding box center [157, 175] width 266 height 28
click at [551, 183] on span "$2.98" at bounding box center [539, 174] width 36 height 16
click at [545, 217] on div "Reservation Fee: $0.00" at bounding box center [290, 204] width 532 height 24
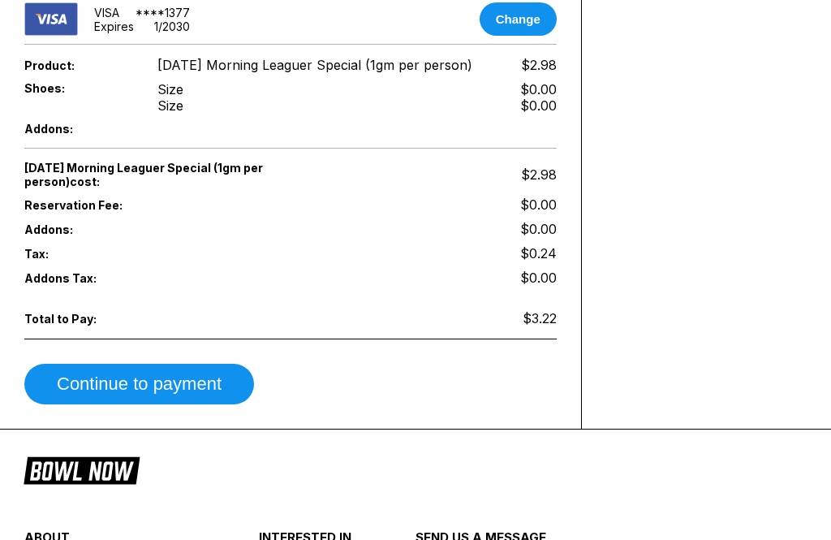
click at [545, 217] on div "Reservation Fee: $0.00" at bounding box center [290, 204] width 532 height 24
click at [552, 261] on span "$0.24" at bounding box center [538, 253] width 37 height 16
click at [551, 261] on span "$0.24" at bounding box center [538, 253] width 37 height 16
click at [544, 237] on span "$0.00" at bounding box center [538, 229] width 37 height 16
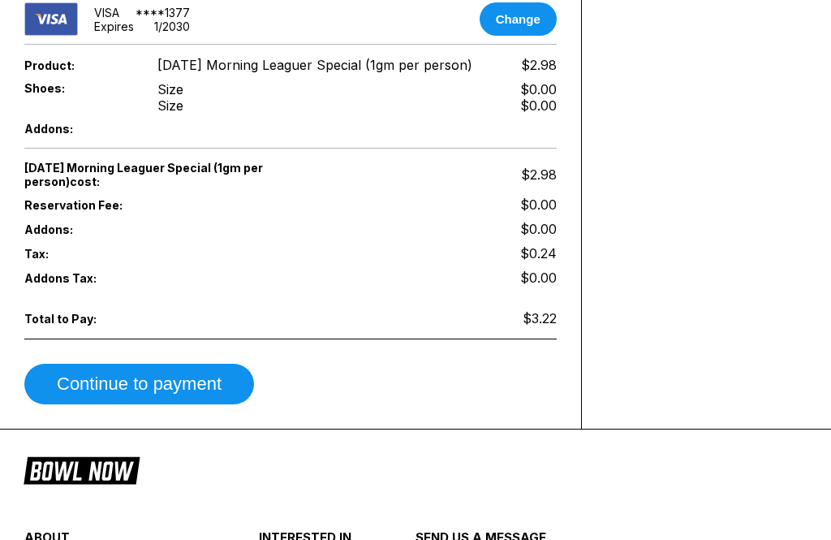
click at [539, 237] on span "$0.00" at bounding box center [538, 229] width 37 height 16
click at [538, 237] on span "$0.00" at bounding box center [538, 229] width 37 height 16
click at [48, 241] on div "Addons: $0.00" at bounding box center [290, 229] width 532 height 24
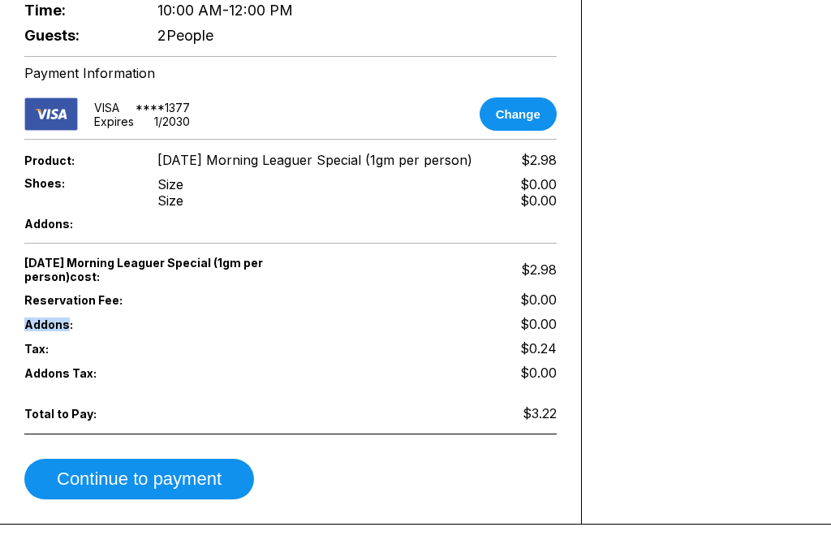
scroll to position [709, 0]
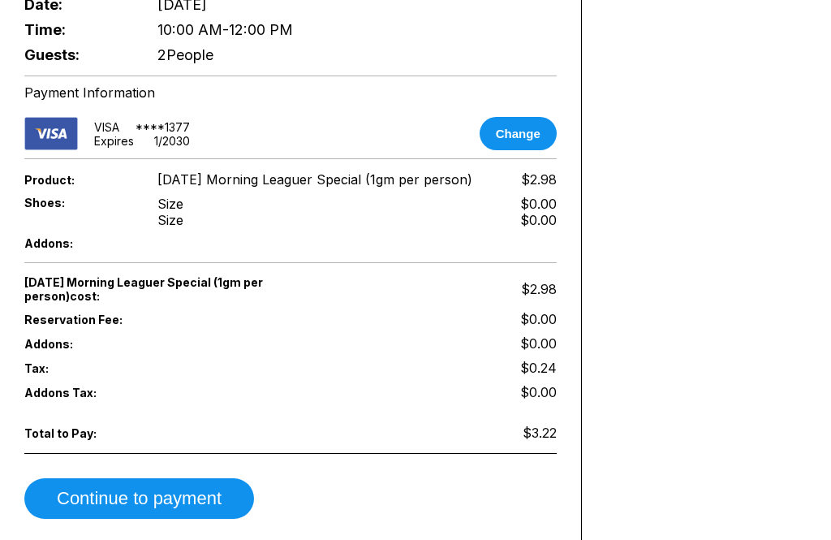
click at [48, 254] on div "Addons:" at bounding box center [290, 243] width 532 height 22
click at [540, 254] on div "Addons:" at bounding box center [290, 243] width 532 height 22
click at [539, 254] on div "Addons:" at bounding box center [290, 243] width 532 height 22
click at [527, 254] on div "Addons:" at bounding box center [290, 243] width 532 height 22
click at [526, 254] on div "Addons:" at bounding box center [290, 243] width 532 height 22
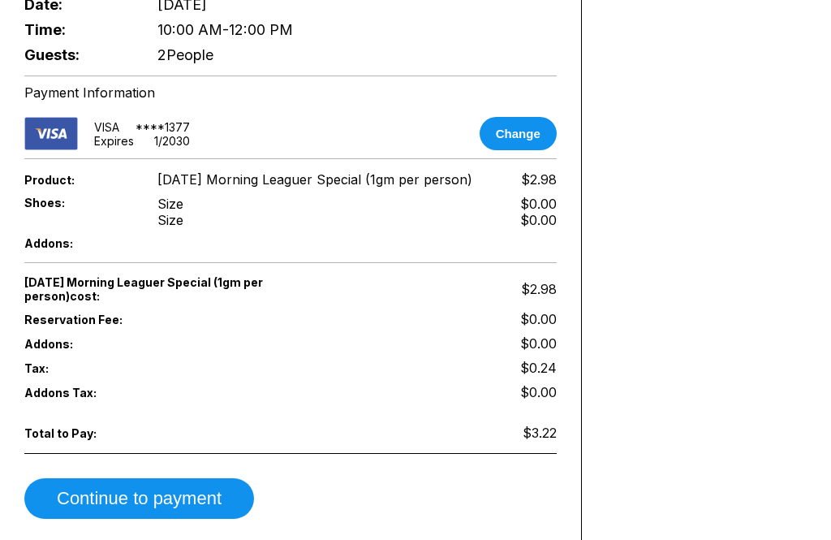
click at [40, 250] on span "Addons:" at bounding box center [77, 243] width 106 height 14
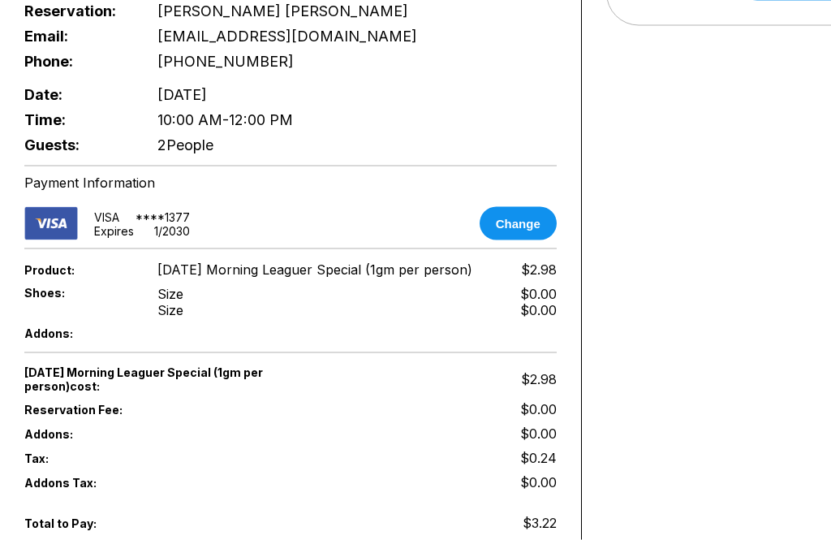
scroll to position [620, 0]
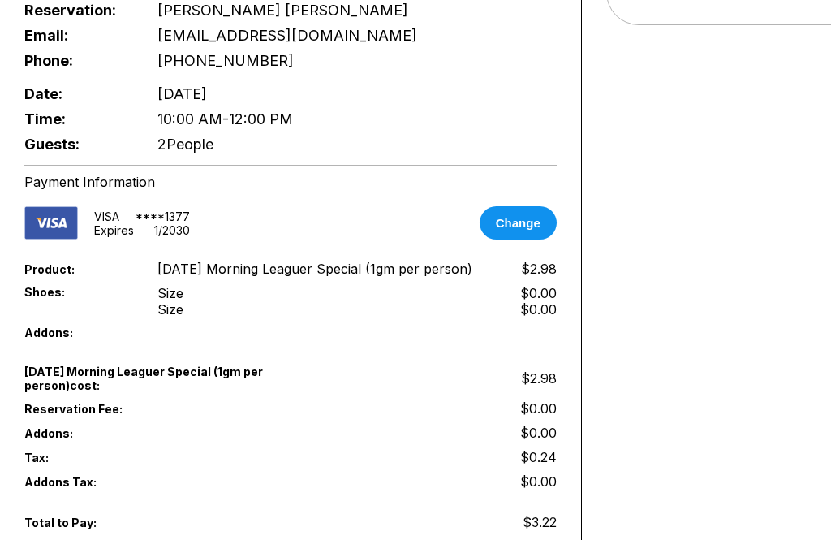
click at [50, 339] on span "Addons:" at bounding box center [77, 332] width 106 height 14
click at [62, 339] on span "Addons:" at bounding box center [77, 332] width 106 height 14
click at [43, 339] on span "Addons:" at bounding box center [77, 332] width 106 height 14
click at [68, 339] on span "Addons:" at bounding box center [77, 332] width 106 height 14
click at [43, 339] on span "Addons:" at bounding box center [77, 332] width 106 height 14
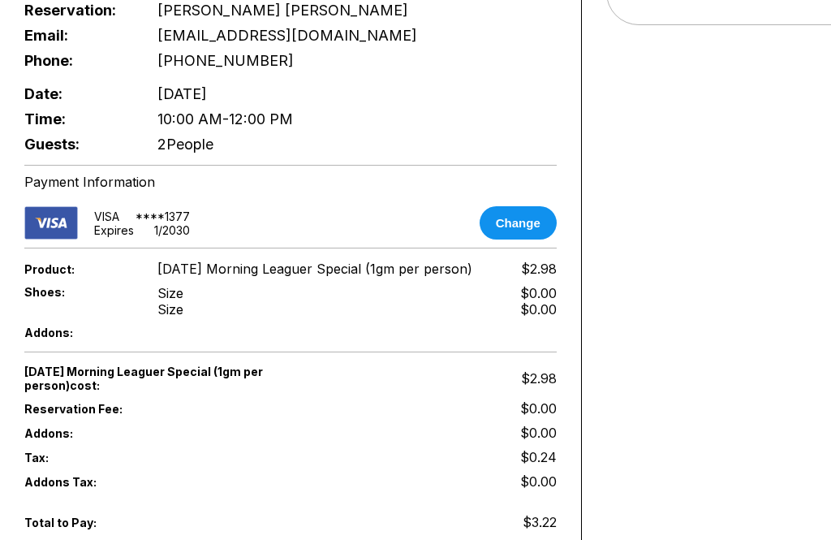
click at [37, 321] on div "Shoes: Size Size $0.00 $0.00" at bounding box center [290, 301] width 532 height 41
click at [31, 343] on div "Addons:" at bounding box center [290, 332] width 532 height 22
click at [36, 339] on span "Addons:" at bounding box center [77, 332] width 106 height 14
click at [547, 343] on div "Addons:" at bounding box center [290, 332] width 532 height 22
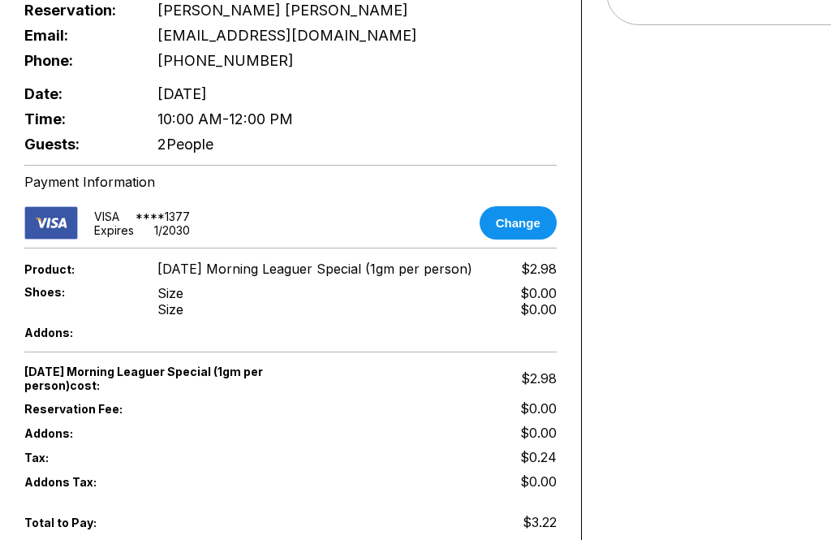
click at [543, 343] on div "Addons:" at bounding box center [290, 332] width 532 height 22
click at [33, 276] on span "Product:" at bounding box center [77, 269] width 106 height 14
click at [56, 276] on span "Product:" at bounding box center [77, 269] width 106 height 14
click at [452, 277] on span "[DATE] Morning Leaguer Special (1gm per person)" at bounding box center [314, 269] width 315 height 16
click at [398, 277] on span "[DATE] Morning Leaguer Special (1gm per person)" at bounding box center [314, 269] width 315 height 16
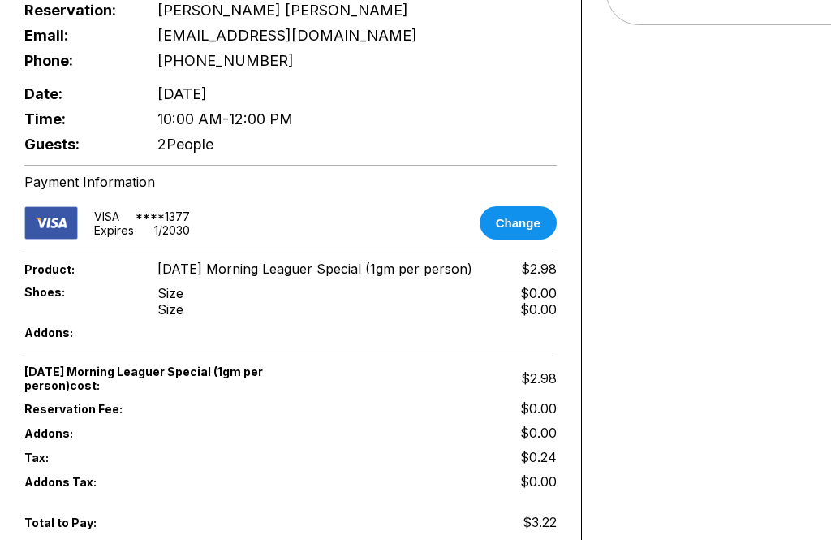
click at [352, 277] on span "[DATE] Morning Leaguer Special (1gm per person)" at bounding box center [314, 269] width 315 height 16
click at [334, 281] on div "Product: Sunday Morning Leaguer Special (1gm per person) $2.98" at bounding box center [290, 268] width 532 height 24
click at [510, 281] on div "Product: Sunday Morning Leaguer Special (1gm per person) $2.98" at bounding box center [290, 268] width 532 height 24
click at [551, 277] on span "$2.98" at bounding box center [539, 269] width 36 height 16
click at [534, 277] on span "$2.98" at bounding box center [539, 269] width 36 height 16
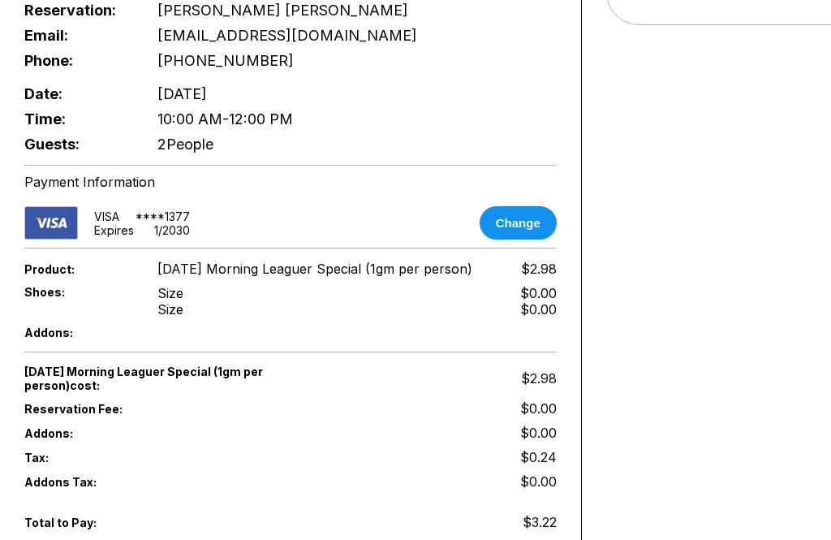
click at [43, 276] on span "Product:" at bounding box center [77, 269] width 106 height 14
click at [437, 277] on span "[DATE] Morning Leaguer Special (1gm per person)" at bounding box center [314, 269] width 315 height 16
click at [386, 277] on span "[DATE] Morning Leaguer Special (1gm per person)" at bounding box center [314, 269] width 315 height 16
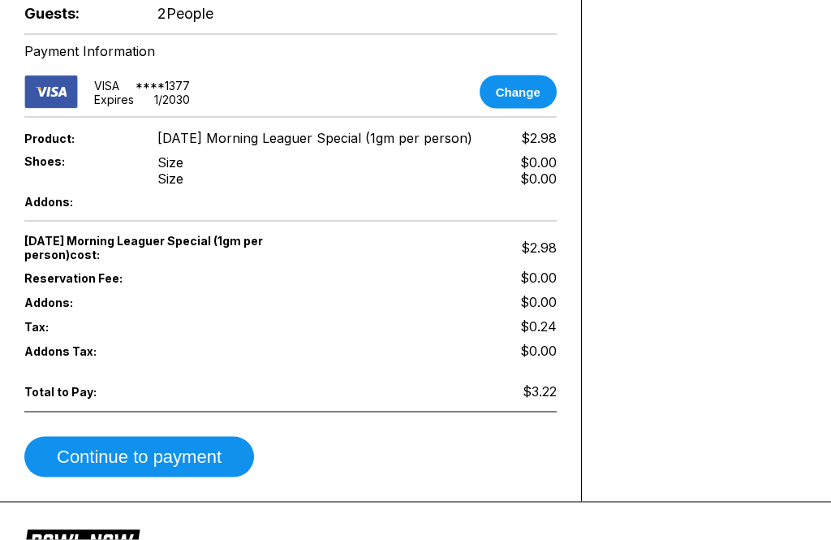
click at [60, 261] on span "Sunday Morning Leaguer Special (1gm per person) cost:" at bounding box center [157, 248] width 266 height 28
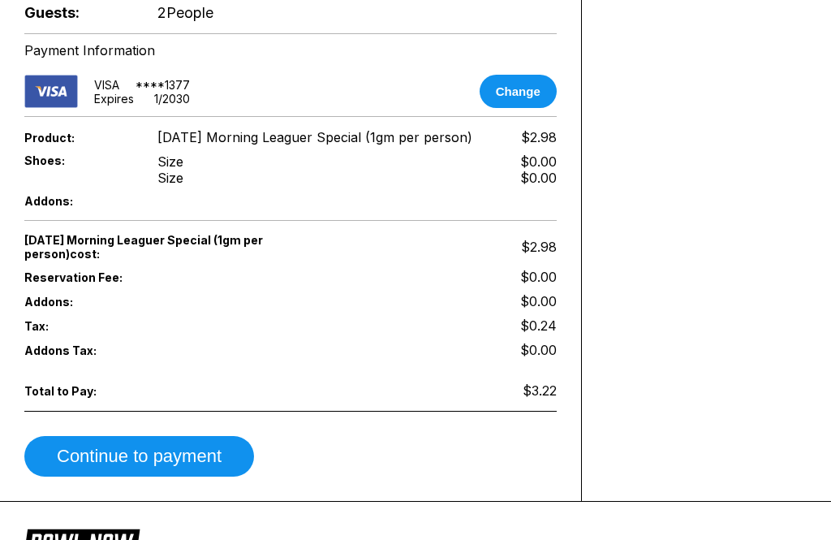
click at [551, 265] on div "Sunday Morning Leaguer Special (1gm per person) cost: $2.98" at bounding box center [290, 247] width 532 height 36
click at [518, 265] on div "Sunday Morning Leaguer Special (1gm per person) cost: $2.98" at bounding box center [290, 247] width 532 height 36
click at [79, 261] on span "Sunday Morning Leaguer Special (1gm per person) cost:" at bounding box center [157, 247] width 266 height 28
click at [555, 285] on span "$0.00" at bounding box center [538, 277] width 37 height 16
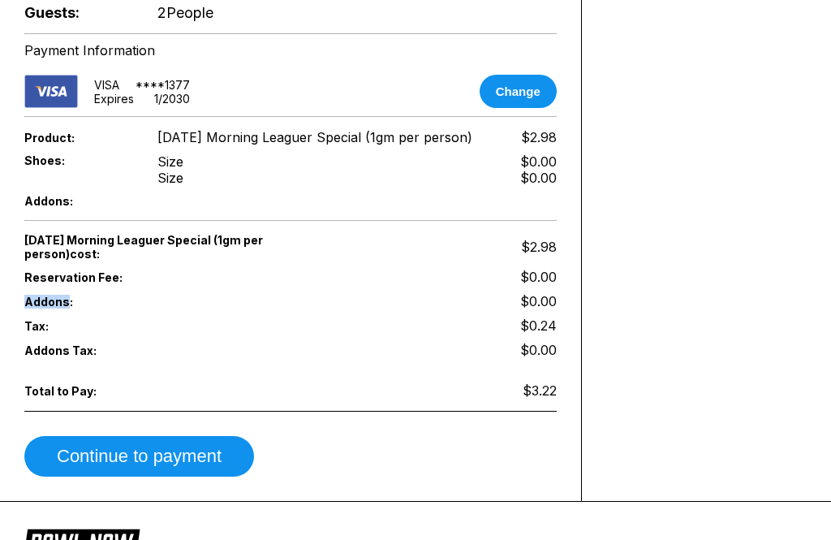
click at [533, 313] on div "Addons: $0.00" at bounding box center [290, 301] width 532 height 24
click at [101, 308] on span "Addons:" at bounding box center [77, 302] width 106 height 14
click at [95, 313] on div "Addons: $0.00" at bounding box center [290, 301] width 532 height 24
click at [549, 309] on span "$0.00" at bounding box center [538, 301] width 37 height 16
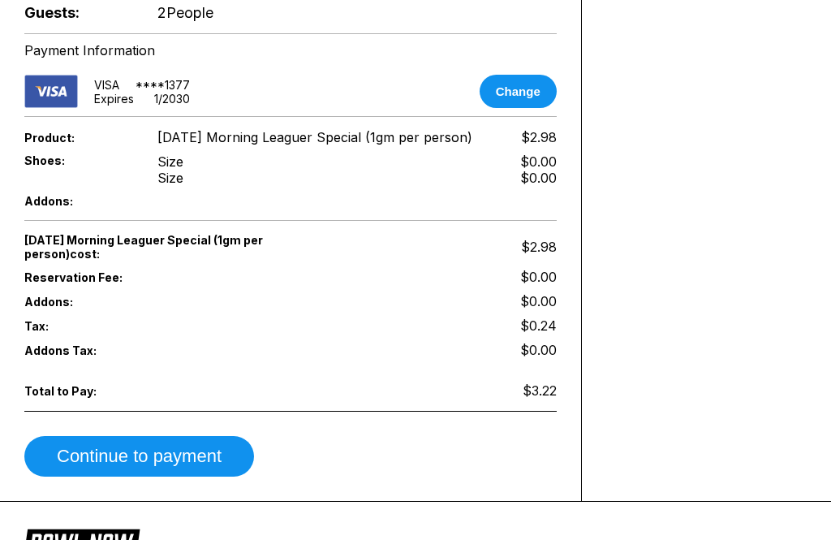
click at [547, 338] on div "Tax: $0.24" at bounding box center [290, 325] width 532 height 24
click at [43, 313] on div "Addons: $0.00" at bounding box center [290, 301] width 532 height 24
click at [60, 308] on span "Addons:" at bounding box center [77, 302] width 106 height 14
click at [58, 313] on div "Addons: $0.00" at bounding box center [290, 301] width 532 height 24
click at [44, 308] on span "Addons:" at bounding box center [77, 302] width 106 height 14
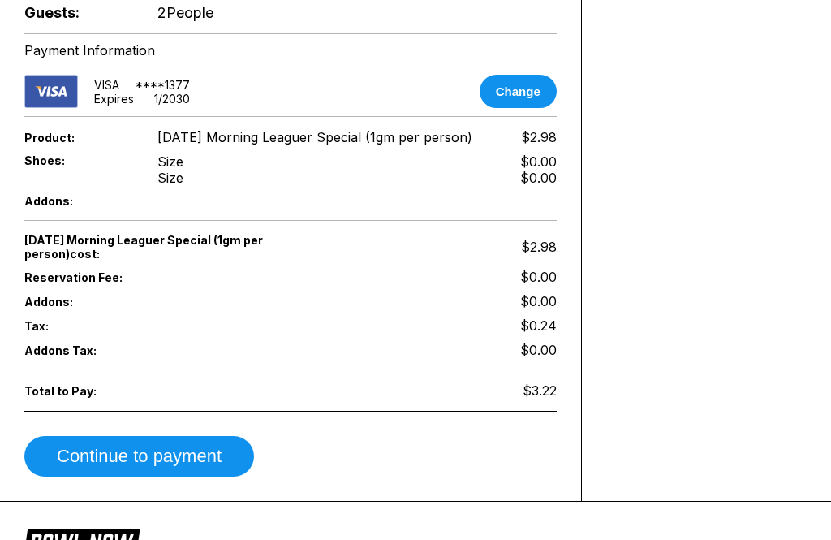
click at [60, 208] on span "Addons:" at bounding box center [77, 201] width 106 height 14
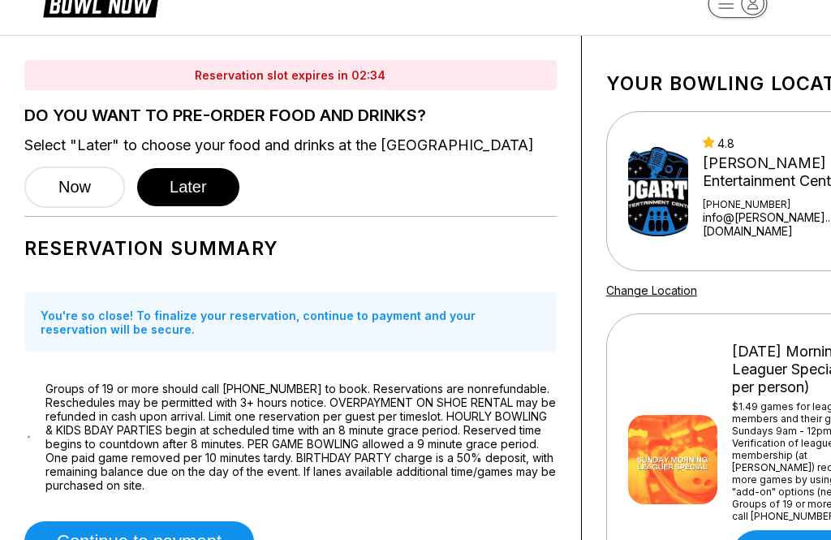
scroll to position [0, 0]
